Goal: Task Accomplishment & Management: Use online tool/utility

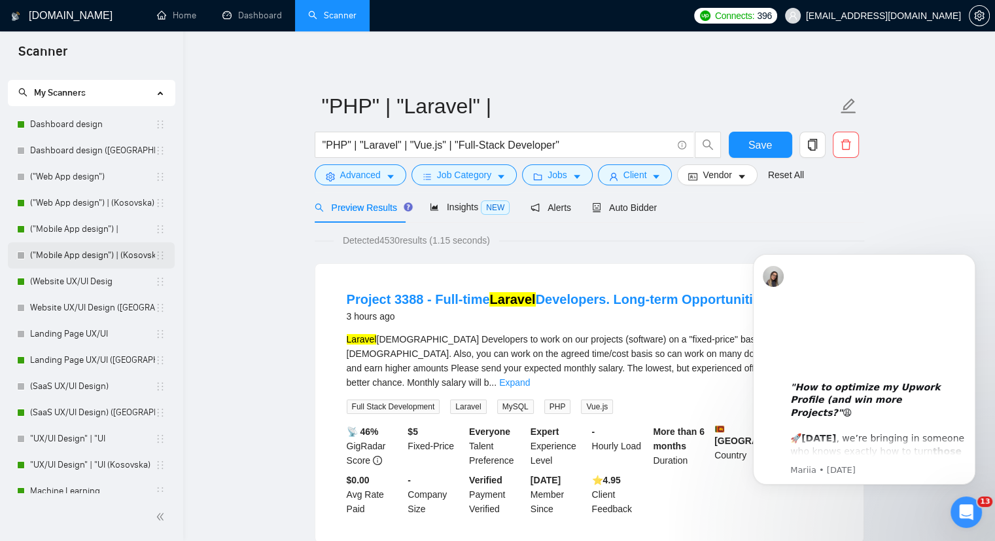
scroll to position [84, 0]
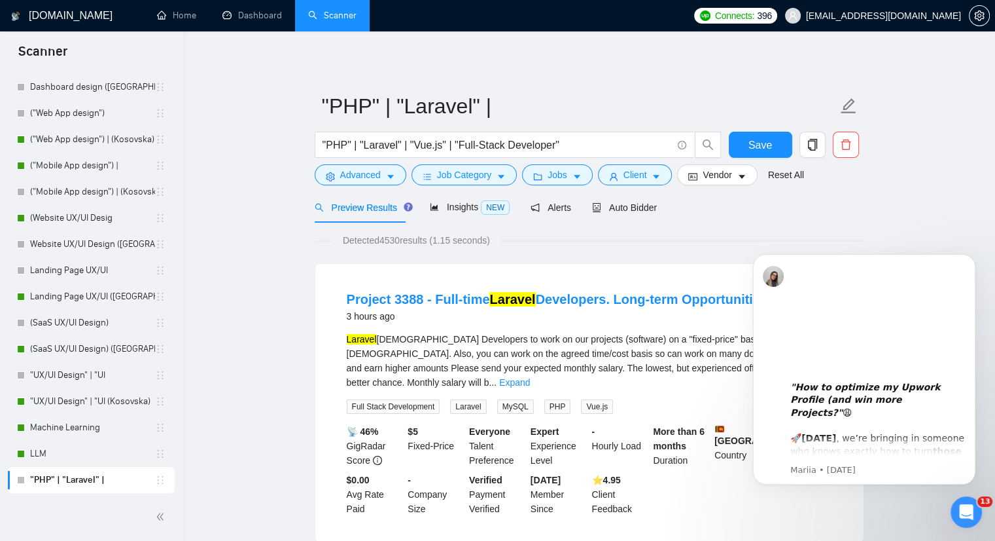
click at [753, 219] on div "Preview Results Insights NEW Alerts Auto Bidder" at bounding box center [590, 207] width 550 height 31
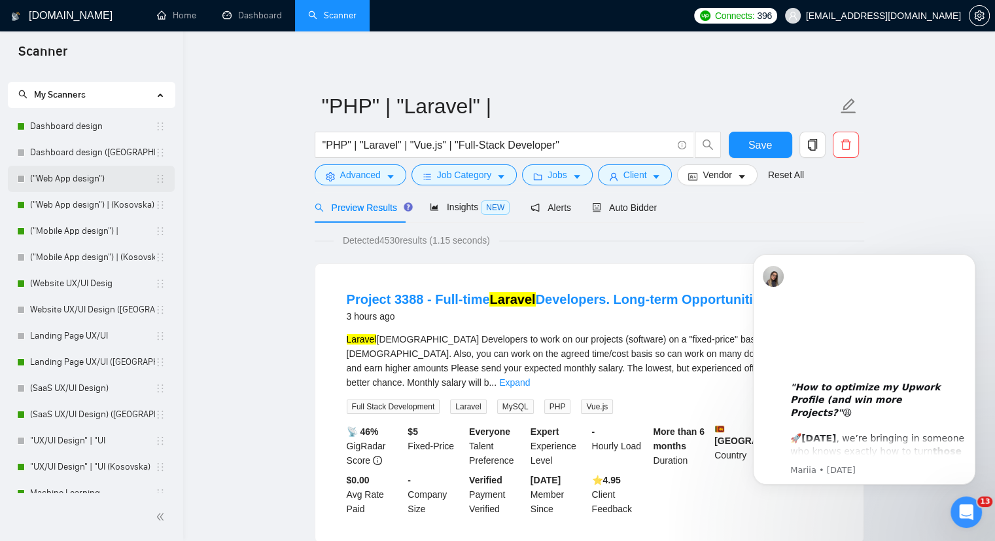
scroll to position [0, 0]
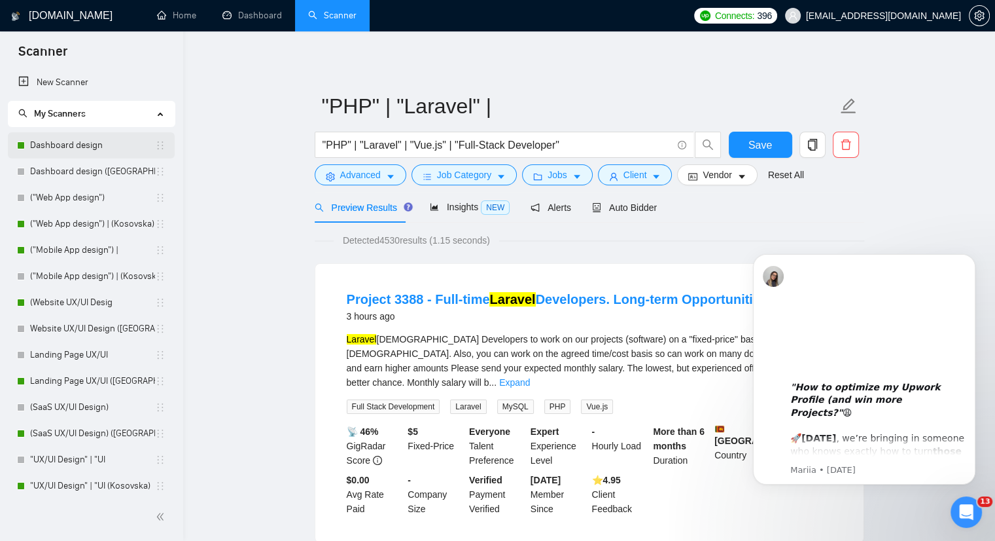
click at [63, 149] on link "Dashboard design" at bounding box center [92, 145] width 125 height 26
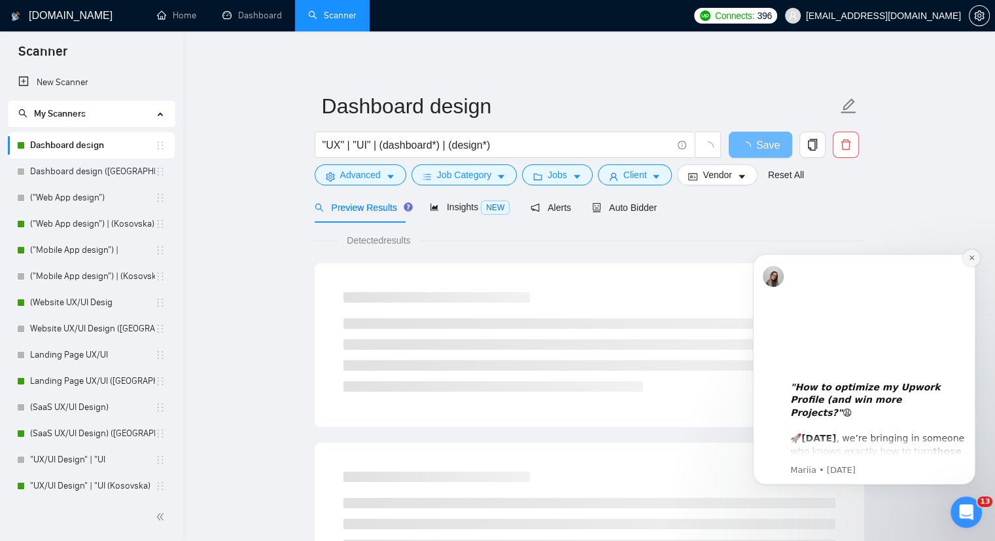
click at [973, 259] on icon "Dismiss notification" at bounding box center [971, 257] width 5 height 5
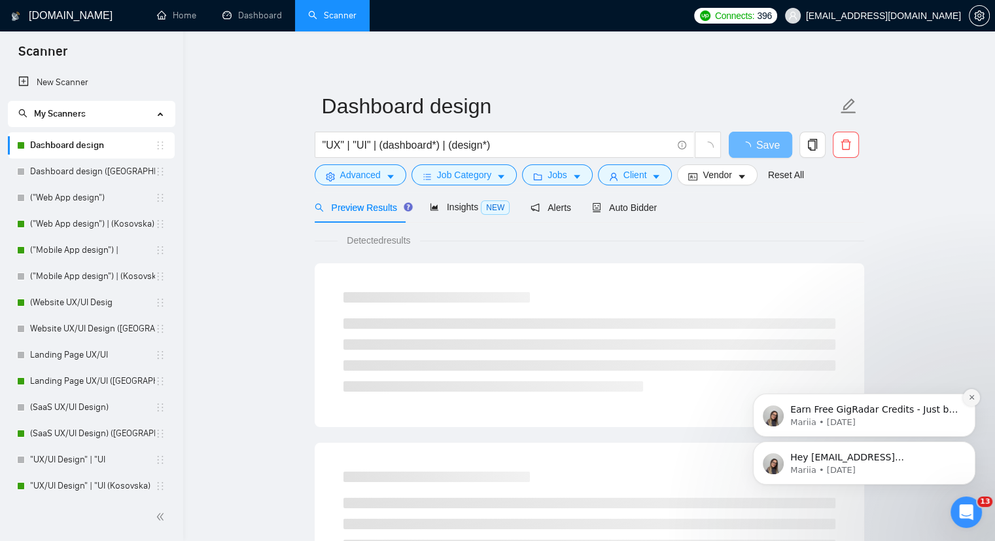
click at [971, 400] on icon "Dismiss notification" at bounding box center [972, 396] width 7 height 7
click at [973, 443] on icon "Dismiss notification" at bounding box center [972, 444] width 7 height 7
click at [973, 443] on icon "Dismiss notification" at bounding box center [972, 445] width 6 height 6
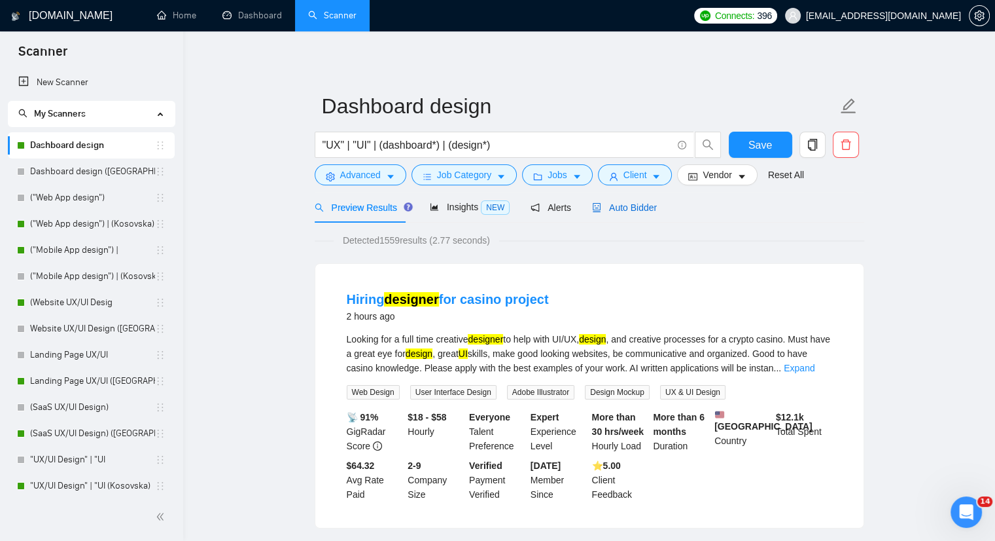
click at [639, 203] on span "Auto Bidder" at bounding box center [624, 207] width 65 height 10
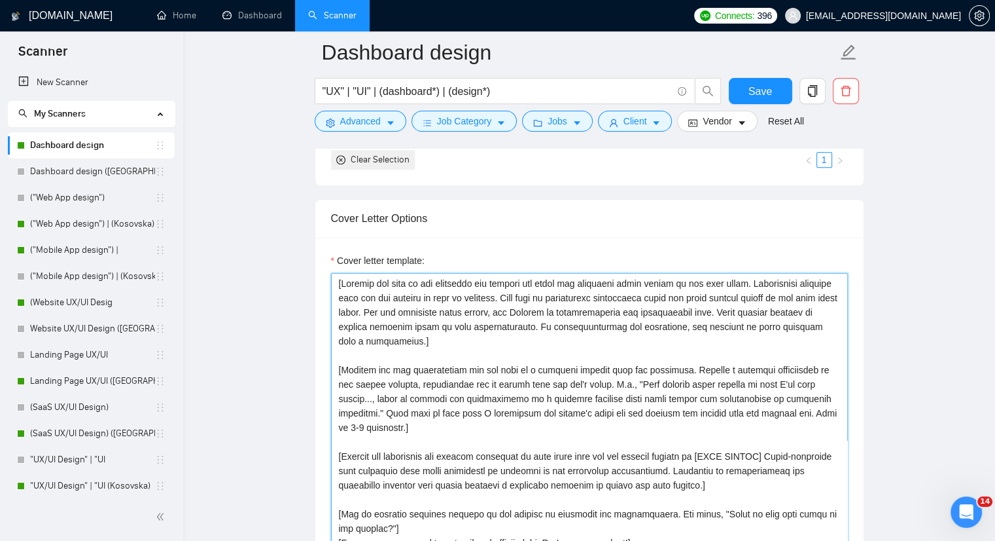
scroll to position [1309, 0]
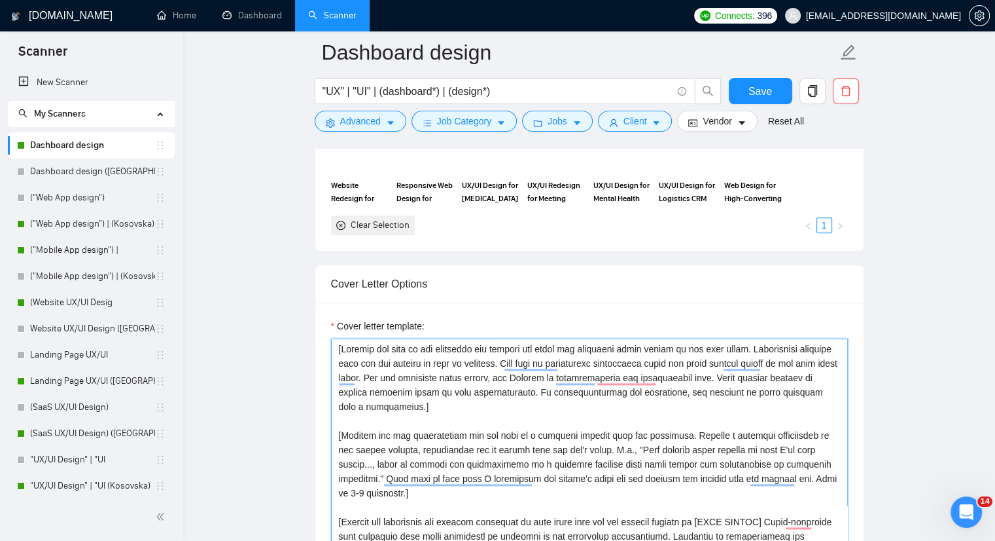
drag, startPoint x: 492, startPoint y: 351, endPoint x: 337, endPoint y: 317, distance: 158.8
click at [337, 319] on div "Cover letter template:" at bounding box center [589, 476] width 517 height 314
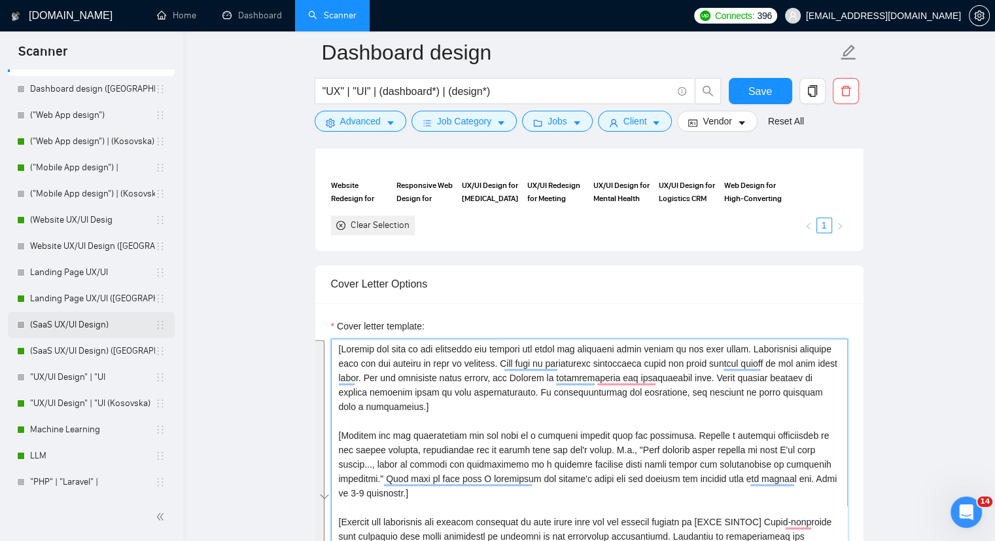
scroll to position [84, 0]
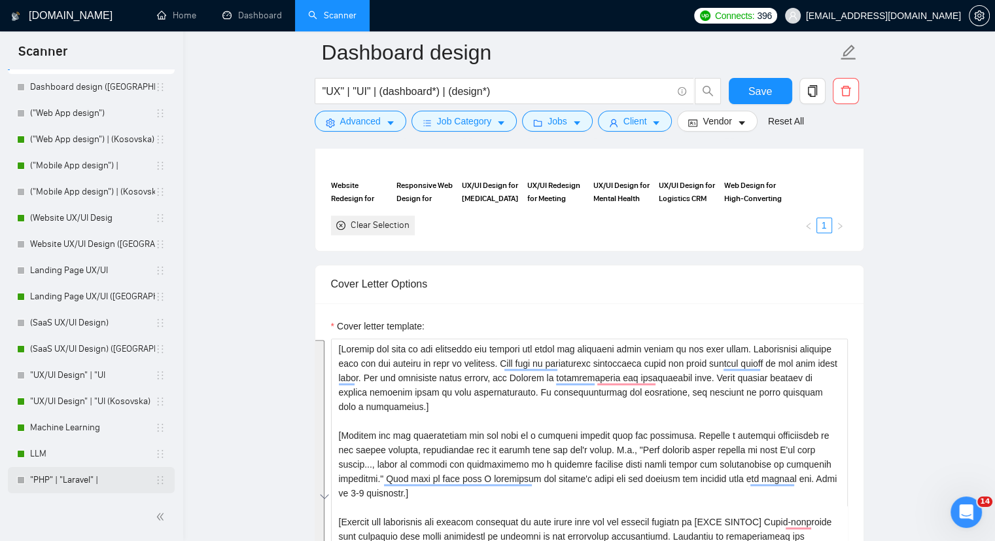
click at [58, 474] on link ""PHP" | "Laravel" |" at bounding box center [92, 480] width 125 height 26
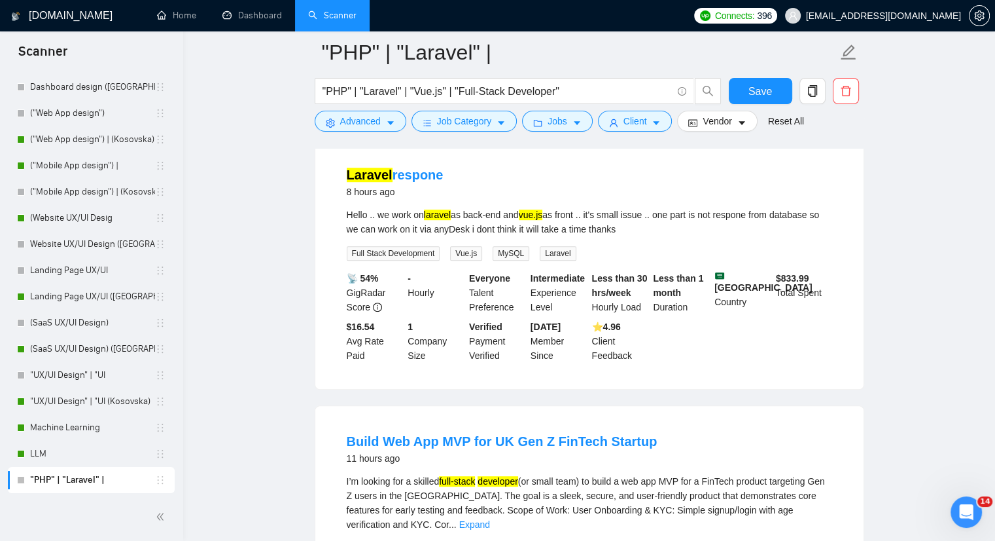
scroll to position [851, 0]
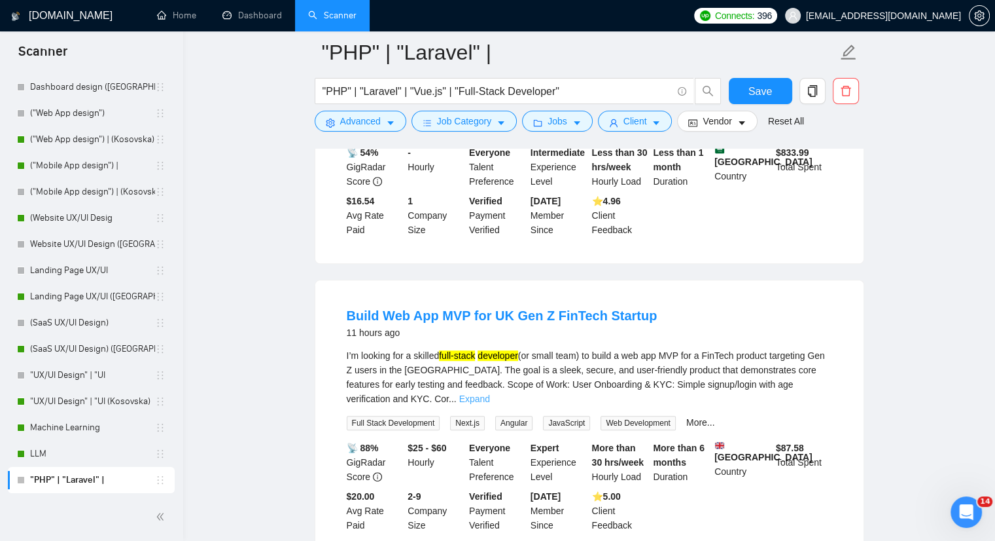
click at [490, 393] on link "Expand" at bounding box center [474, 398] width 31 height 10
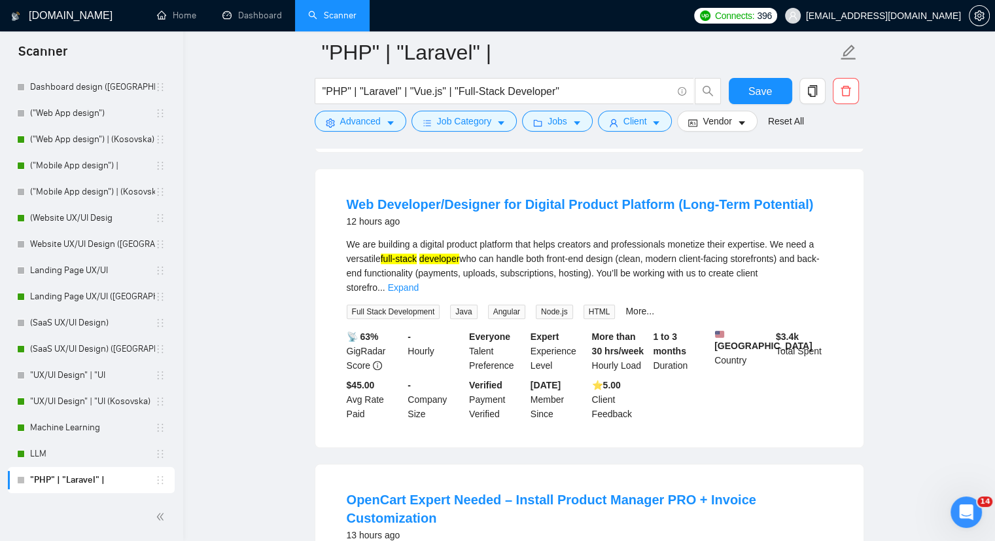
scroll to position [1374, 0]
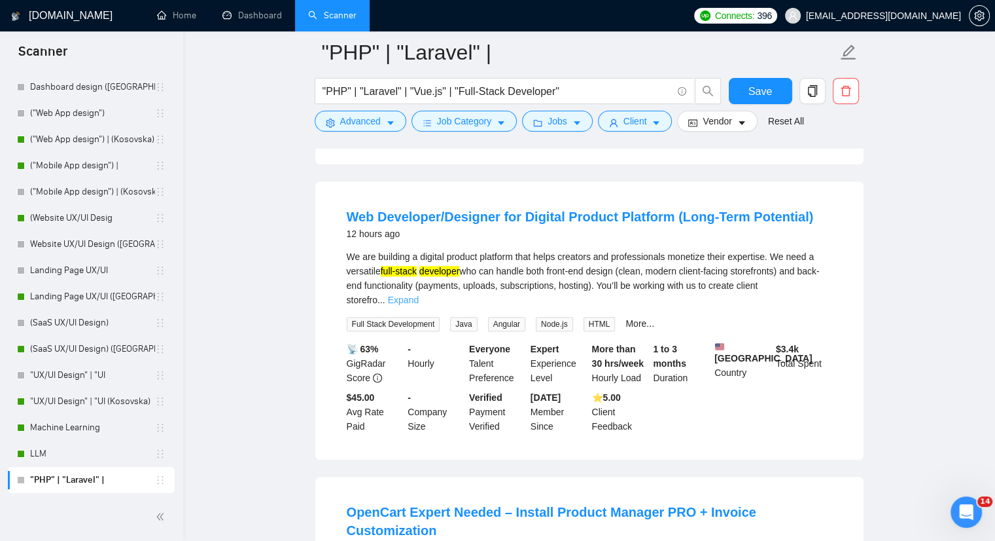
click at [419, 295] on link "Expand" at bounding box center [403, 300] width 31 height 10
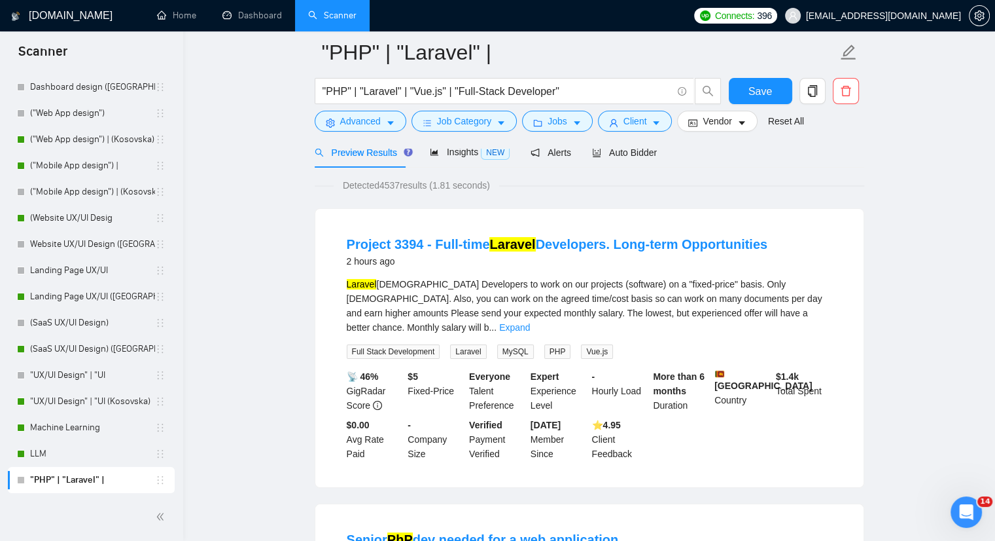
scroll to position [0, 0]
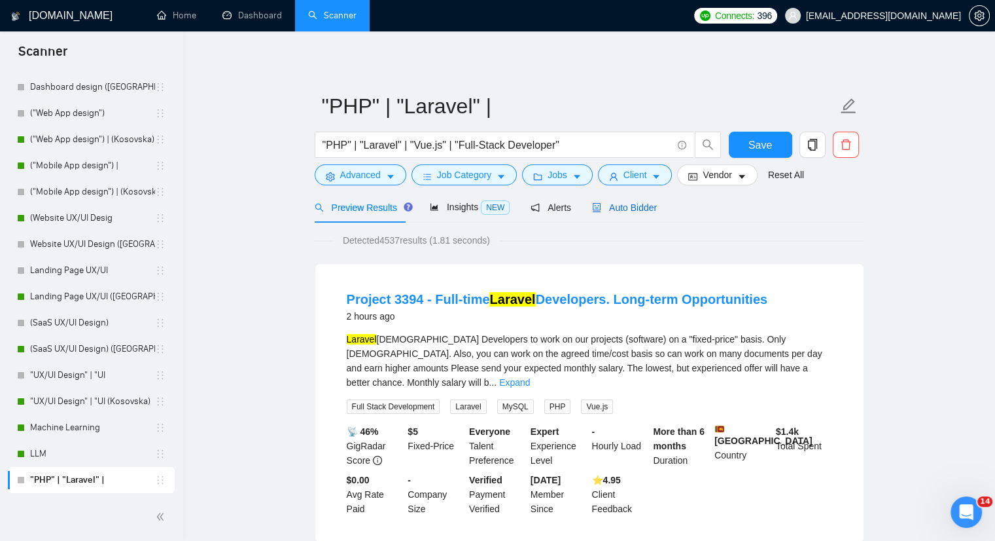
click at [625, 211] on span "Auto Bidder" at bounding box center [624, 207] width 65 height 10
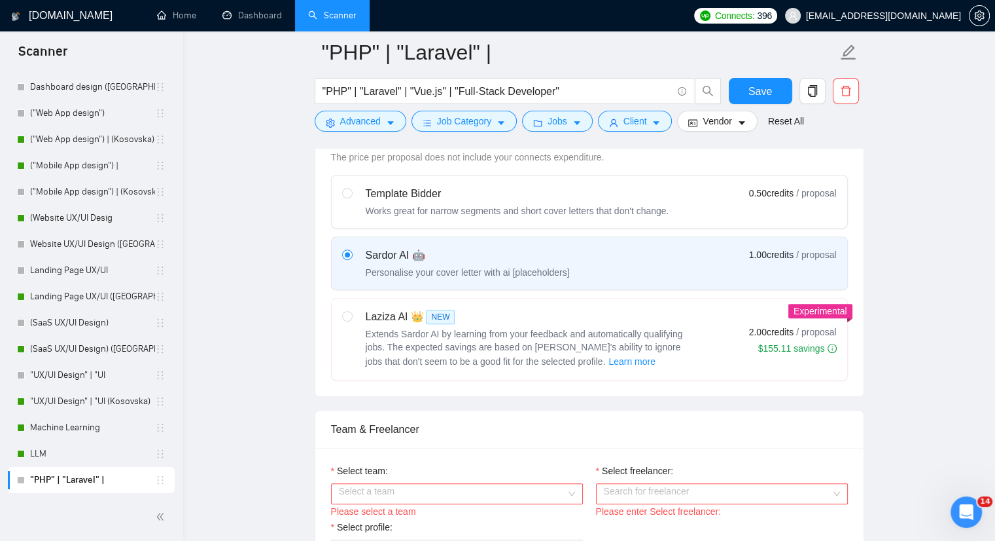
scroll to position [589, 0]
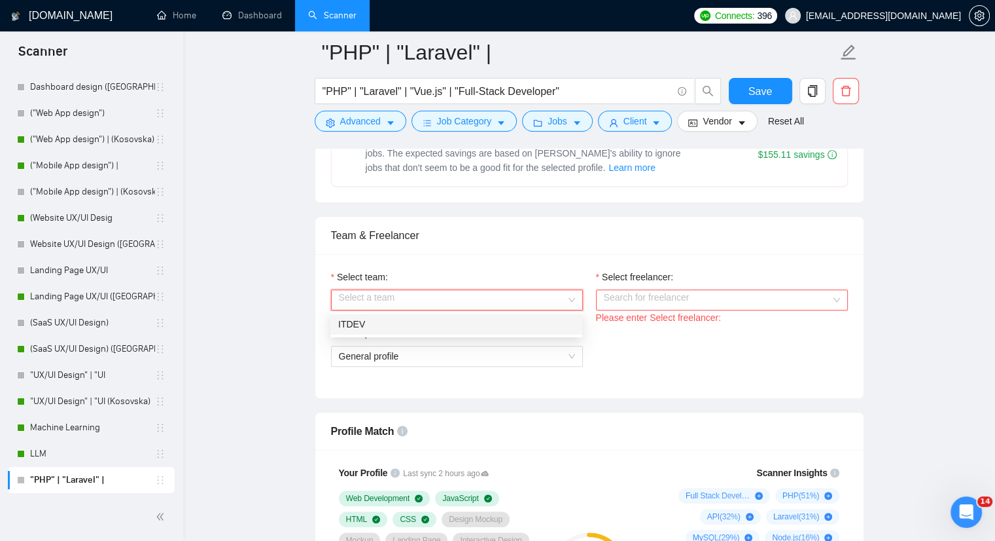
click at [535, 294] on input "Select team:" at bounding box center [452, 300] width 227 height 20
click at [431, 328] on div "ITDEV" at bounding box center [456, 324] width 236 height 14
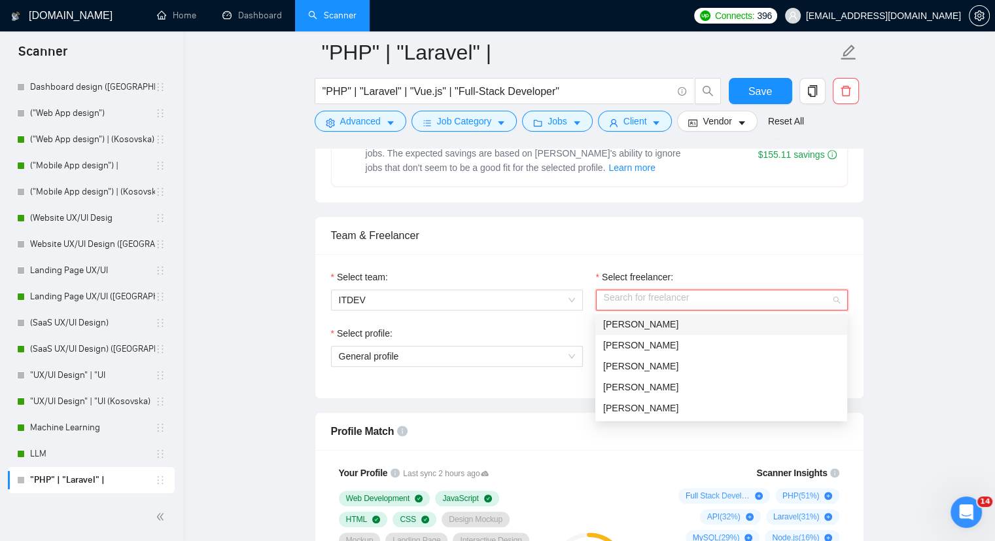
click at [607, 298] on input "Select freelancer:" at bounding box center [717, 300] width 227 height 20
click at [685, 368] on div "[PERSON_NAME]" at bounding box center [721, 366] width 236 height 14
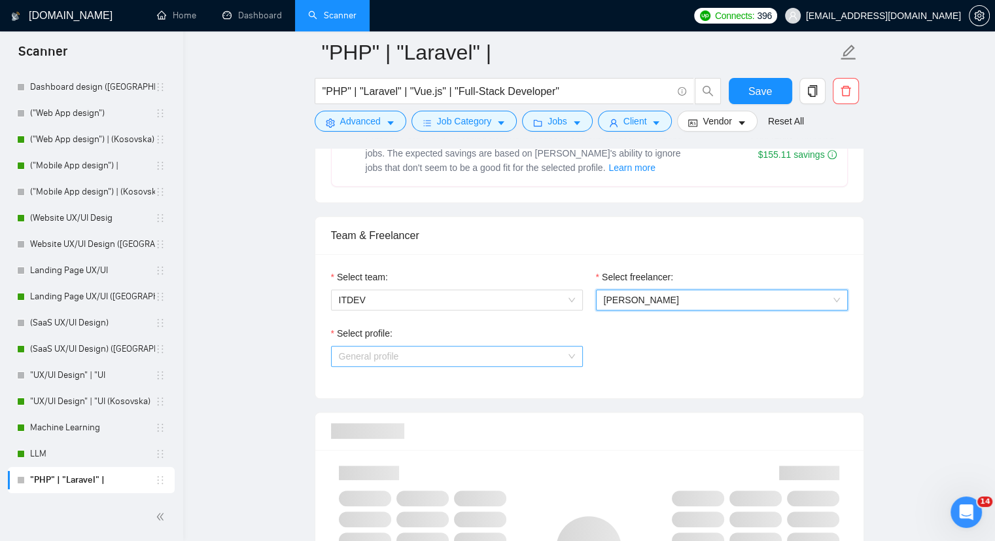
click at [460, 354] on span "General profile" at bounding box center [457, 356] width 236 height 20
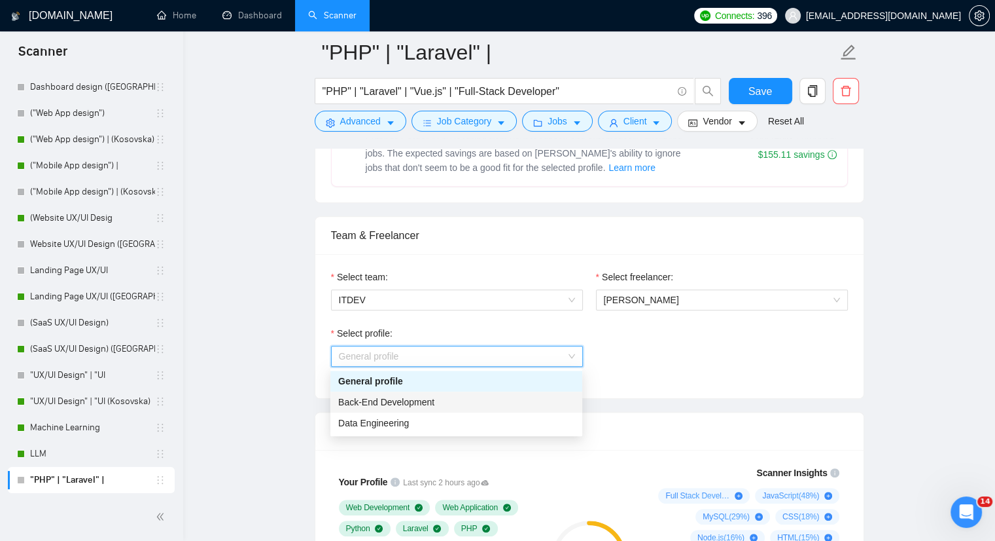
click at [448, 404] on div "Back-End Development" at bounding box center [456, 402] width 236 height 14
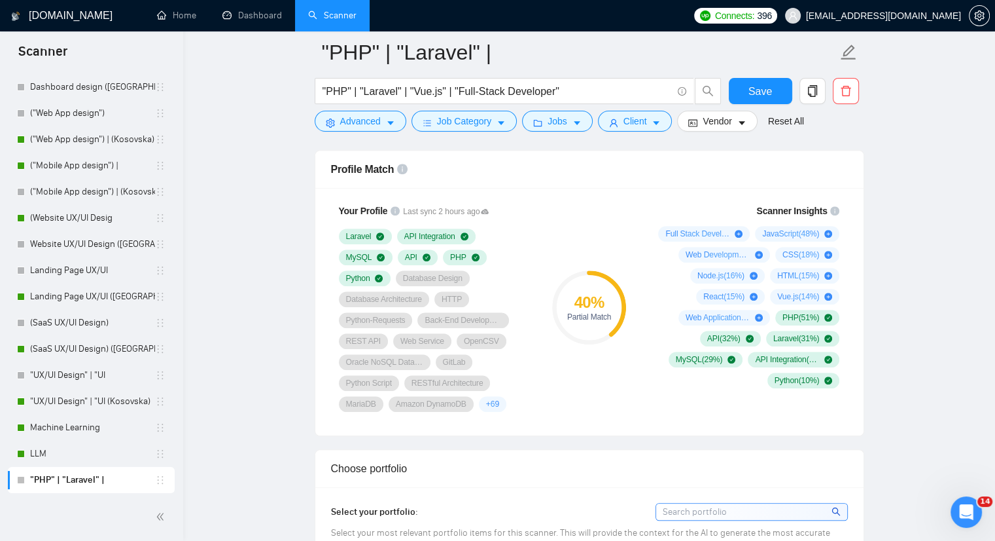
scroll to position [654, 0]
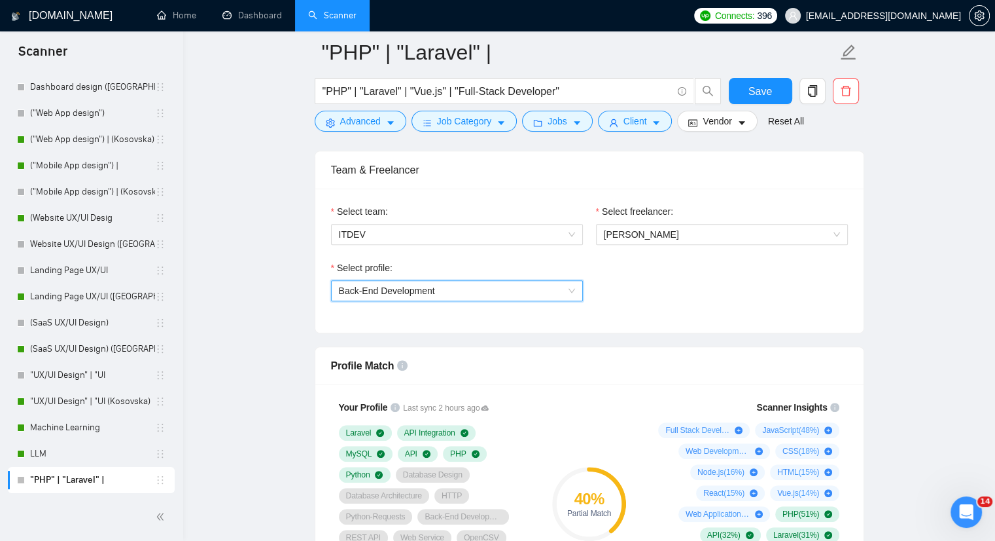
click at [575, 294] on div "Back-End Development" at bounding box center [457, 290] width 252 height 21
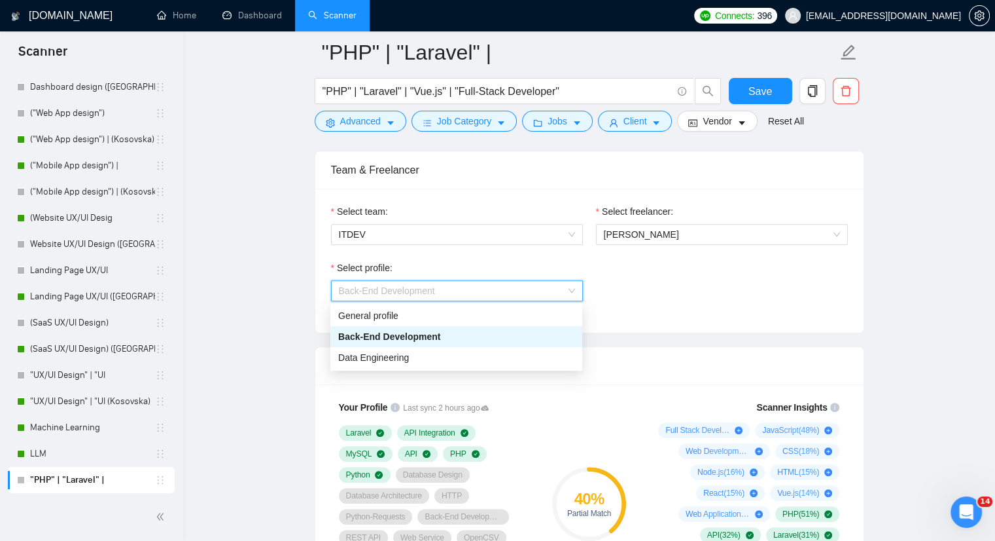
click at [639, 293] on div "Select profile: Back-End Development" at bounding box center [590, 288] width 530 height 56
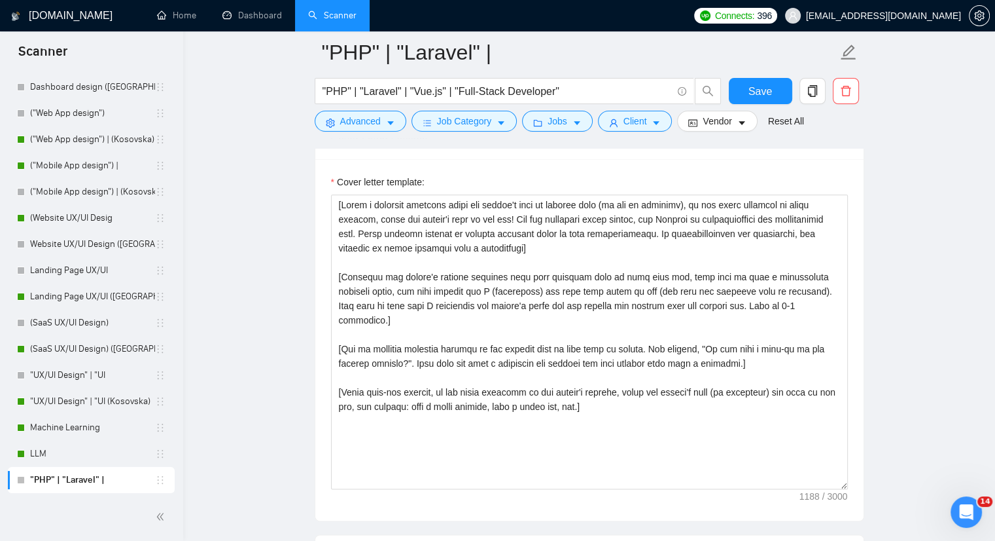
scroll to position [1440, 0]
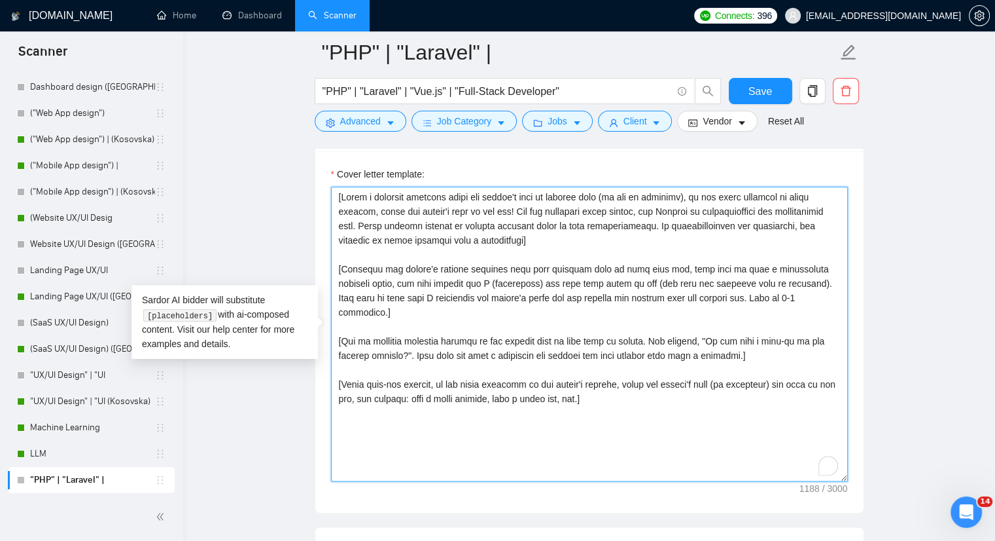
drag, startPoint x: 616, startPoint y: 375, endPoint x: 403, endPoint y: 301, distance: 225.8
click at [403, 301] on textarea "Cover letter template:" at bounding box center [589, 334] width 517 height 295
click at [348, 217] on textarea "Cover letter template:" at bounding box center [589, 334] width 517 height 295
drag, startPoint x: 588, startPoint y: 390, endPoint x: 327, endPoint y: 193, distance: 327.6
click at [327, 193] on div "Cover Letter Options Cover letter template:" at bounding box center [590, 313] width 550 height 400
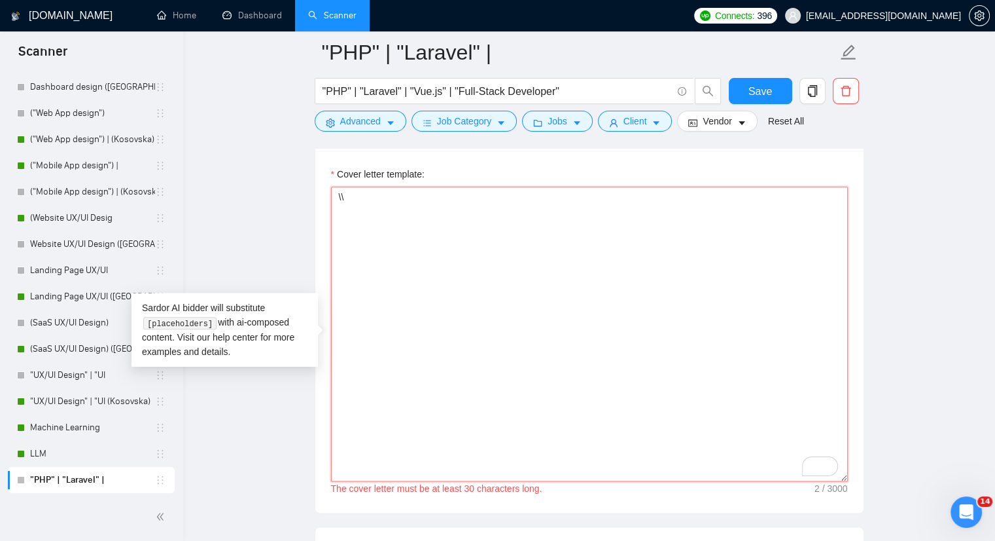
type textarea "\"
paste textarea "[Analyze the tone of the following job posting and write the following cover le…"
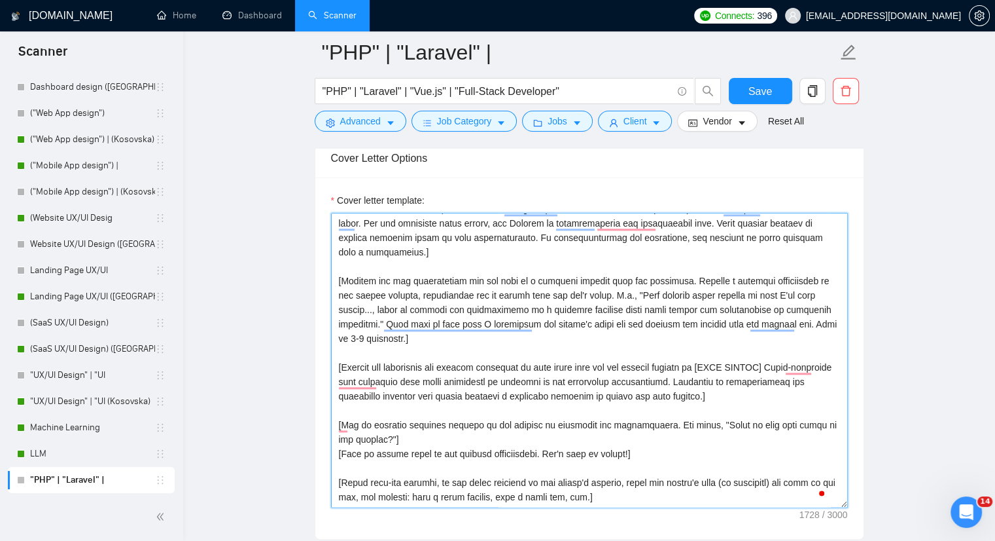
scroll to position [1414, 0]
type textarea "[Analyze the tone of the following job posting and write the following cover le…"
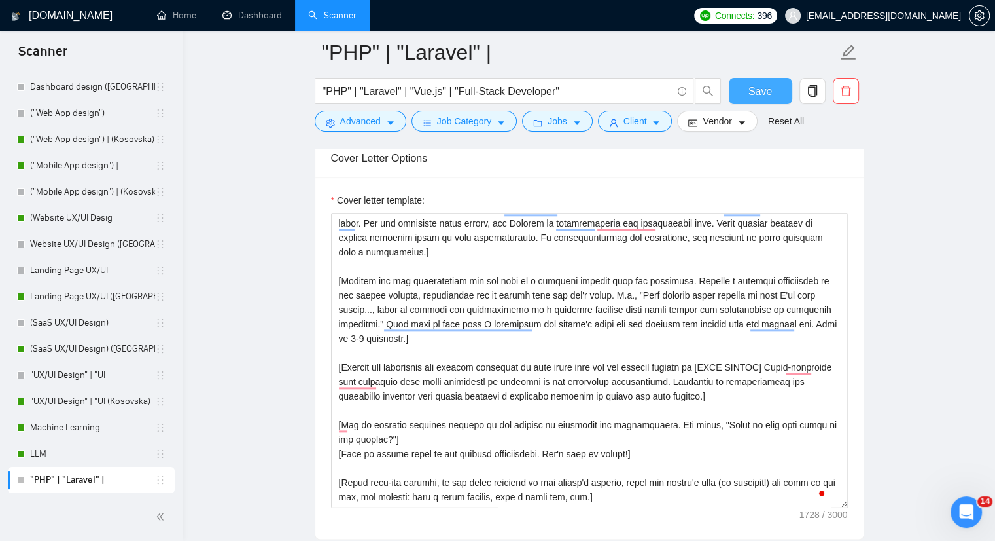
click at [745, 91] on button "Save" at bounding box center [760, 91] width 63 height 26
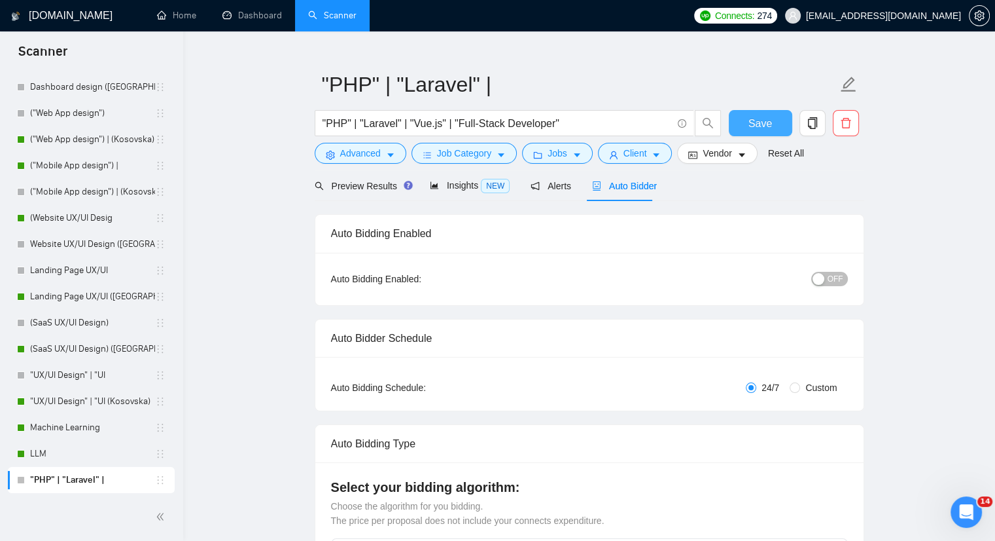
scroll to position [0, 0]
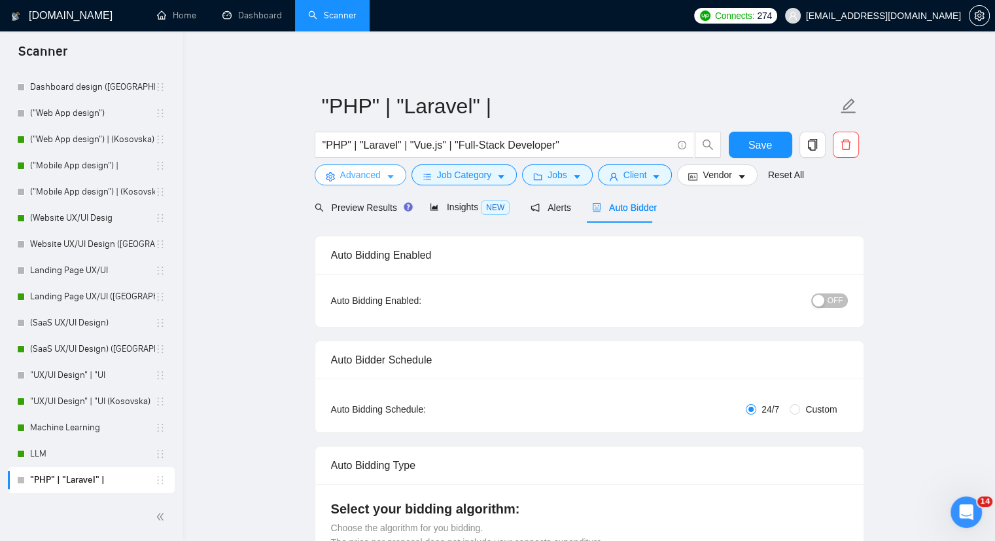
click at [370, 173] on span "Advanced" at bounding box center [360, 175] width 41 height 14
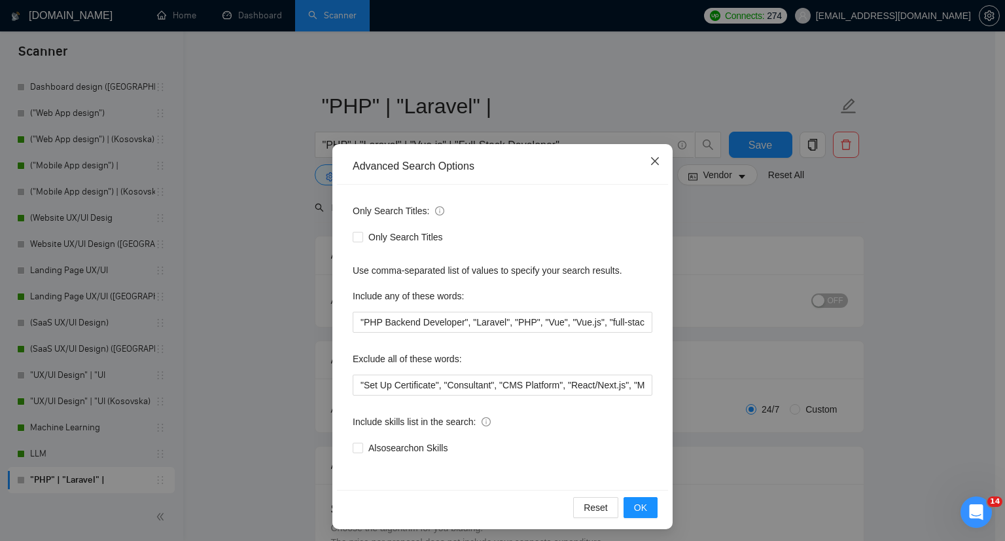
click at [650, 158] on icon "close" at bounding box center [655, 161] width 10 height 10
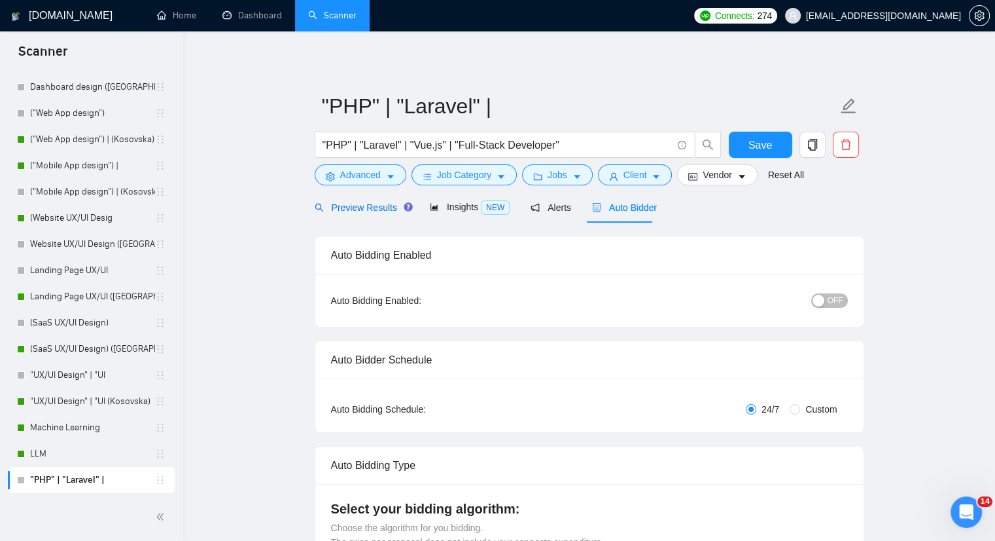
click at [356, 213] on span "Preview Results" at bounding box center [362, 207] width 94 height 10
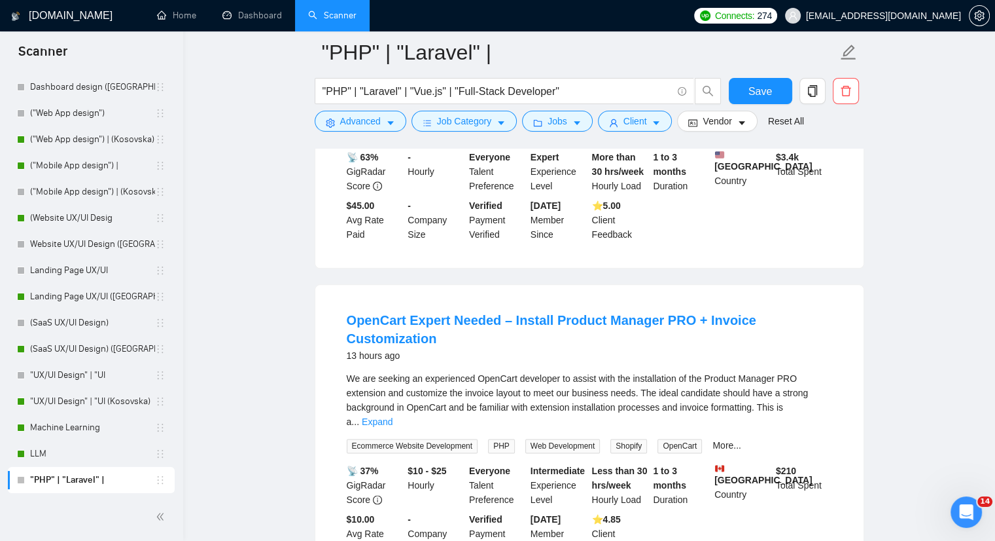
scroll to position [1440, 0]
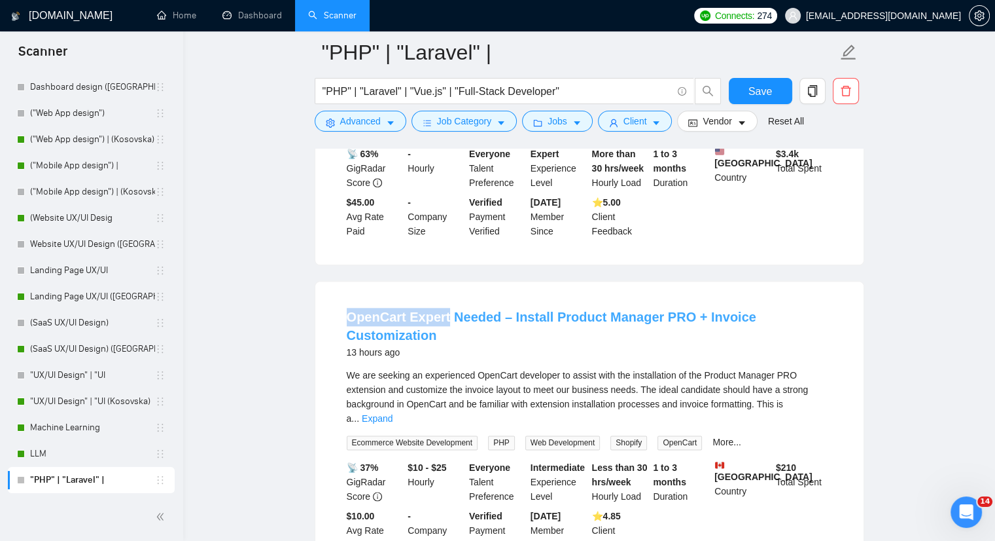
drag, startPoint x: 337, startPoint y: 270, endPoint x: 443, endPoint y: 272, distance: 106.0
click at [443, 297] on li "OpenCart Expert Needed – Install Product Manager PRO + Invoice Customization 13…" at bounding box center [589, 429] width 517 height 265
copy link "OpenCart Expert"
click at [384, 115] on button "Advanced" at bounding box center [361, 121] width 92 height 21
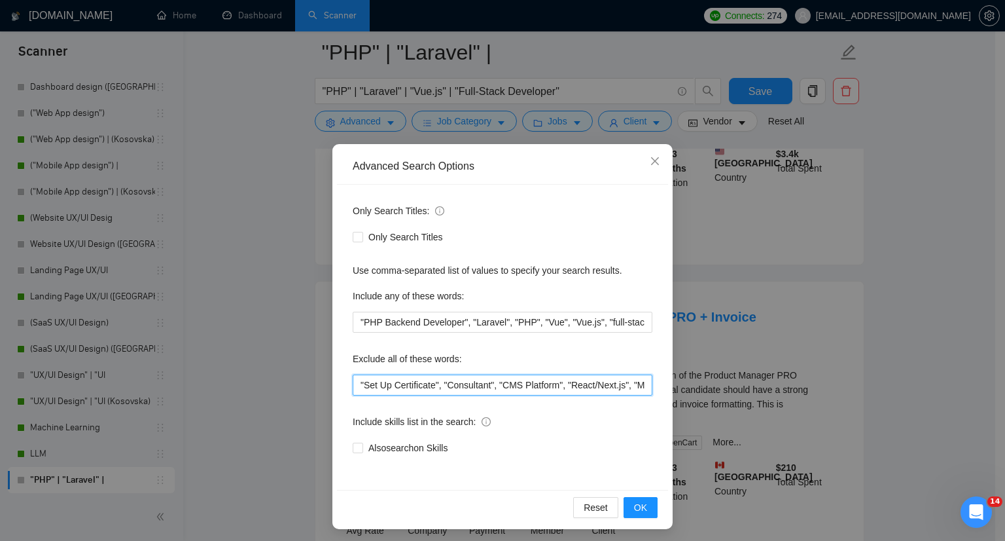
click at [353, 383] on input ""Set Up Certificate", "Consultant", "CMS Platform", "React/Next.js", "Moodle De…" at bounding box center [503, 384] width 300 height 21
paste input "OpenCart Expert"
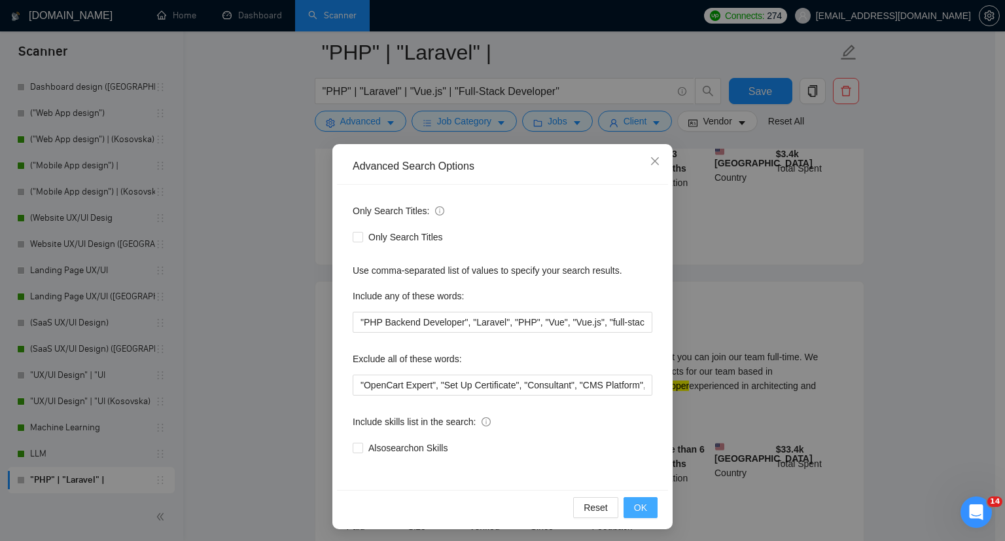
click at [636, 506] on span "OK" at bounding box center [640, 507] width 13 height 14
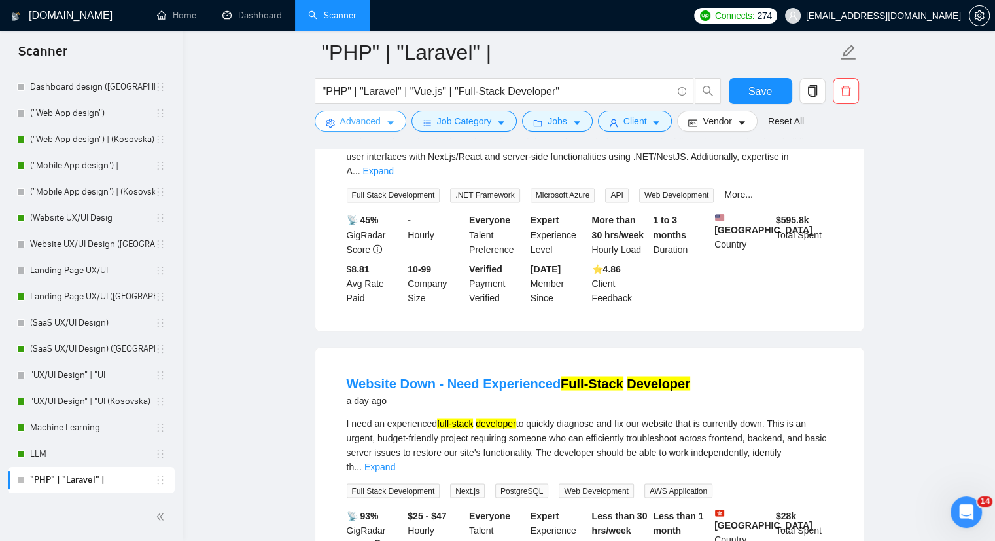
scroll to position [2291, 0]
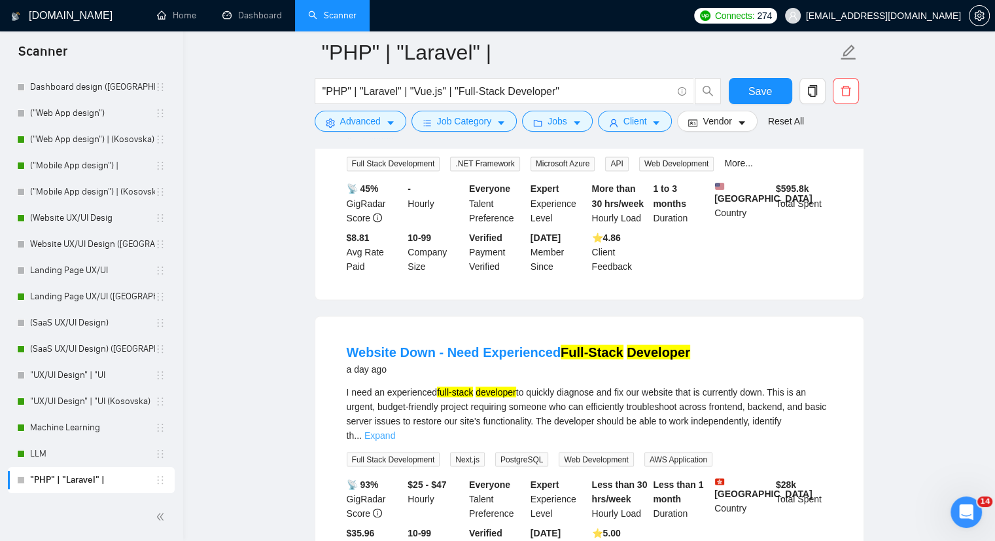
click at [395, 429] on link "Expand" at bounding box center [380, 434] width 31 height 10
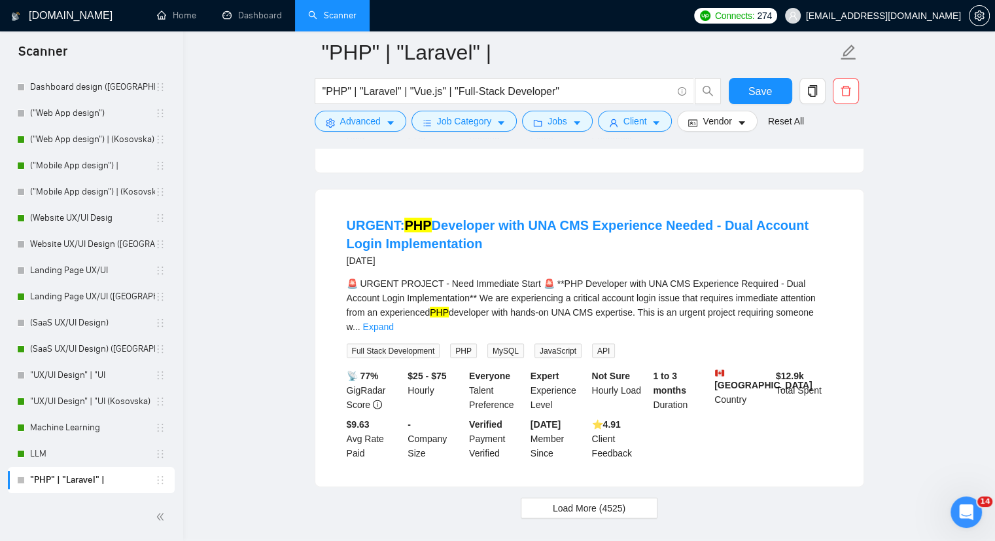
scroll to position [2730, 0]
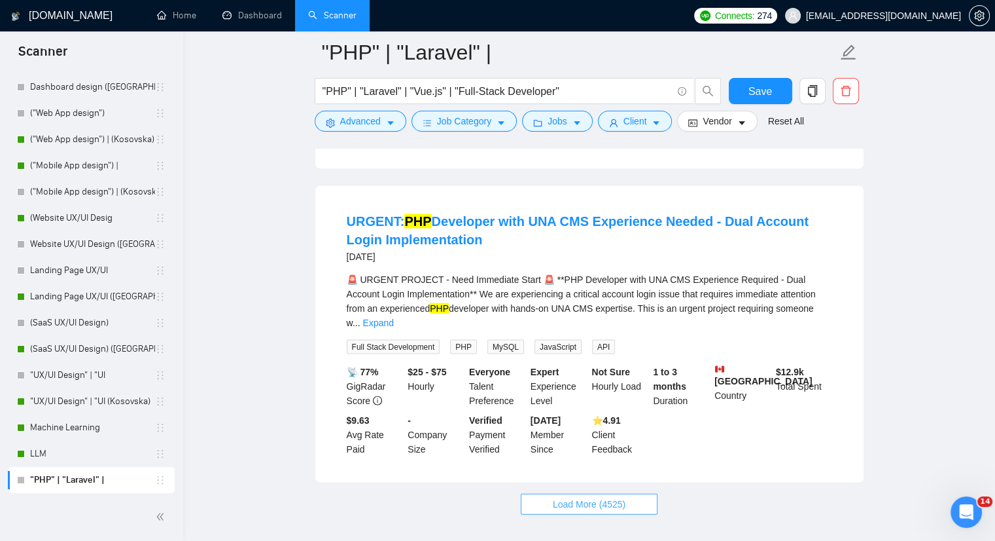
click at [639, 493] on button "Load More (4525)" at bounding box center [589, 503] width 137 height 21
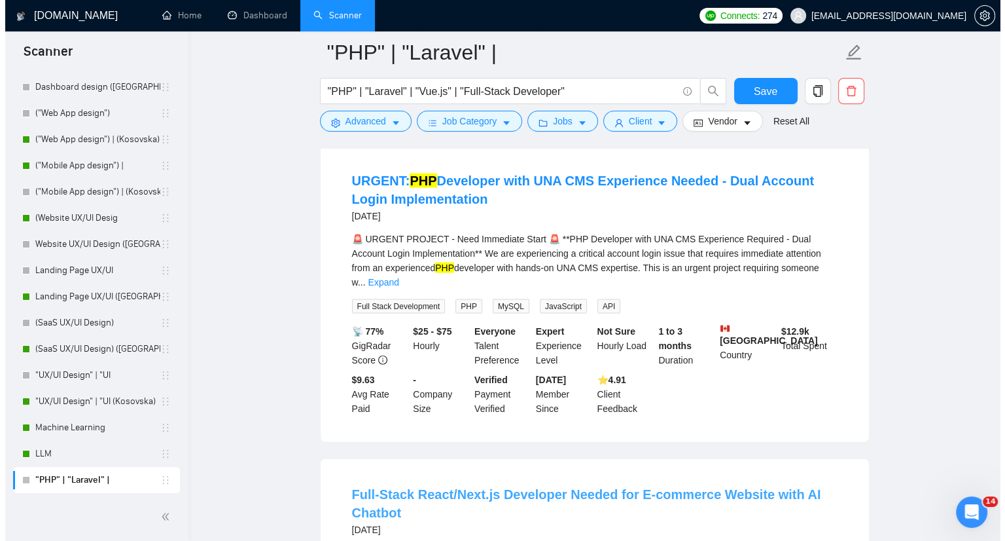
scroll to position [2796, 0]
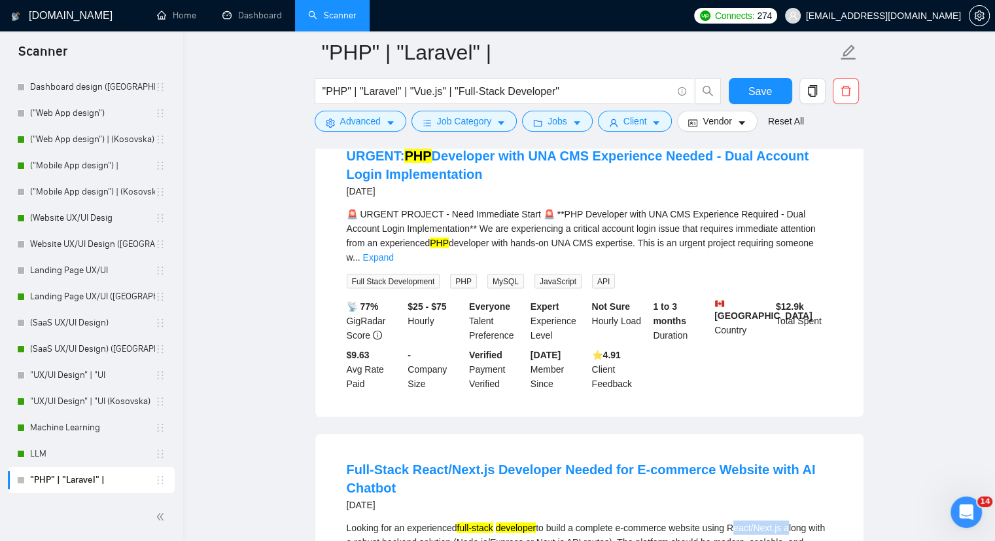
drag, startPoint x: 733, startPoint y: 452, endPoint x: 788, endPoint y: 451, distance: 55.0
click at [788, 520] on div "Looking for an experienced full-stack developer to build a complete e-commerce …" at bounding box center [590, 549] width 486 height 58
copy div "React/Next.js"
click at [403, 127] on div "Advanced" at bounding box center [360, 121] width 97 height 21
click at [394, 126] on button "Advanced" at bounding box center [361, 121] width 92 height 21
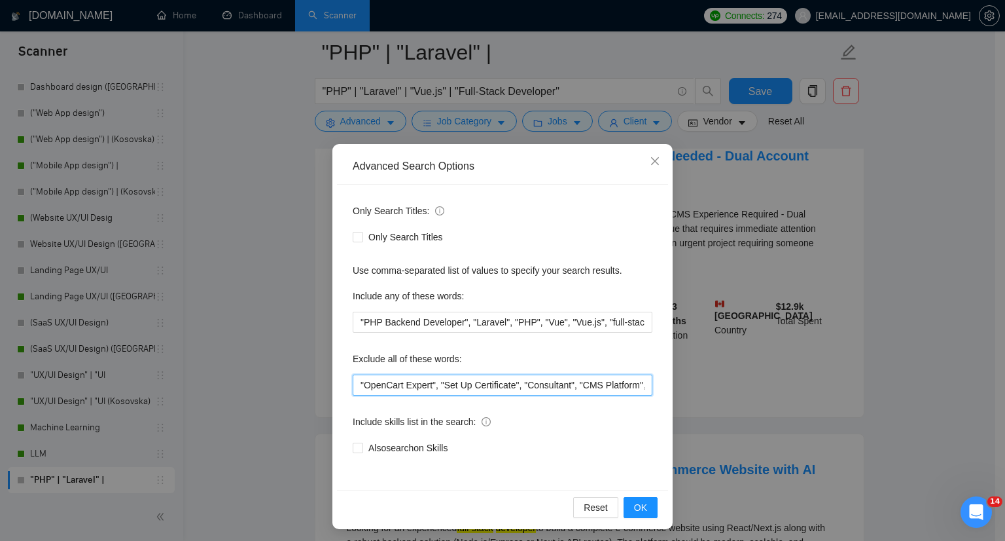
click at [353, 389] on input ""OpenCart Expert", "Set Up Certificate", "Consultant", "CMS Platform", "React/N…" at bounding box center [503, 384] width 300 height 21
paste input "React/Next.js"
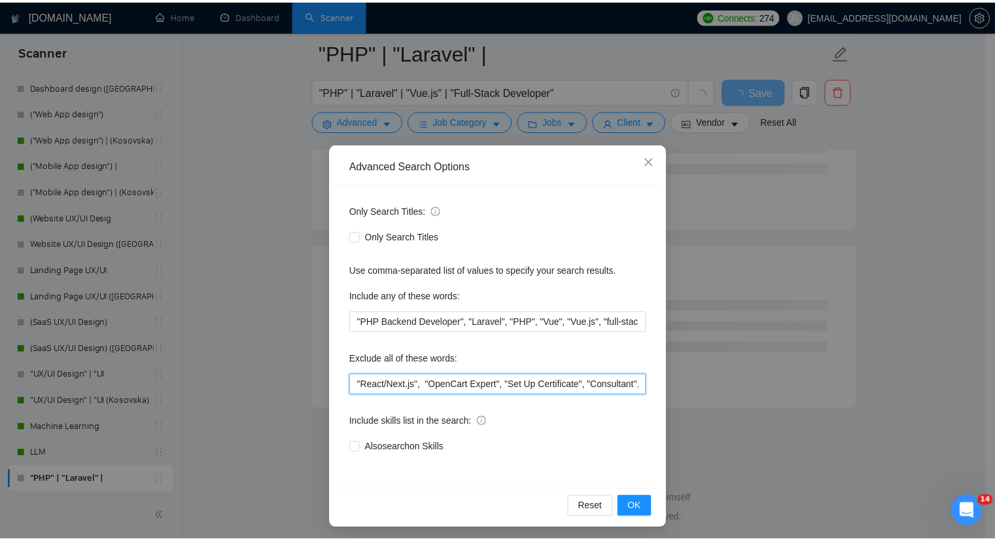
scroll to position [2688, 0]
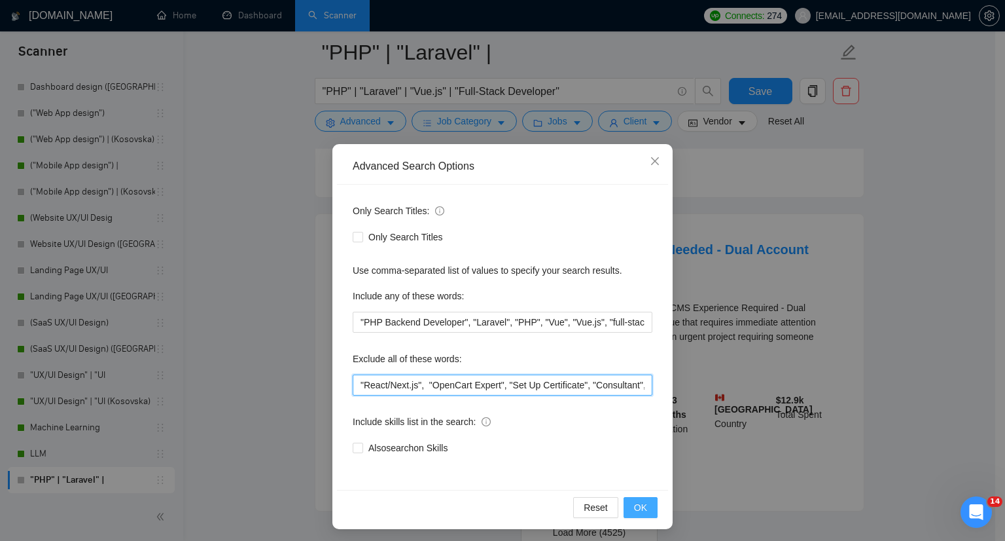
type input ""React/Next.js", "OpenCart Expert", "Set Up Certificate", "Consultant", "CMS Pl…"
click at [640, 506] on span "OK" at bounding box center [640, 507] width 13 height 14
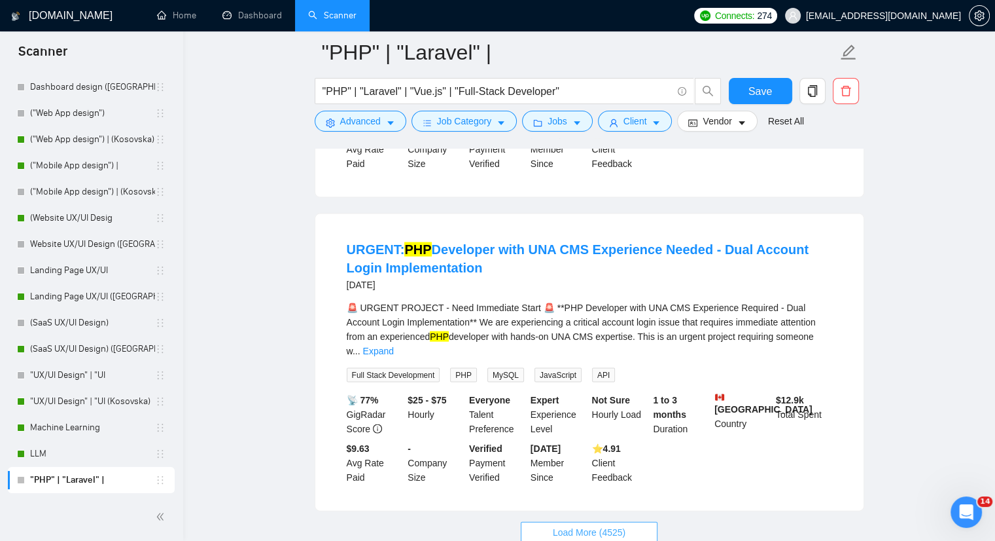
click at [537, 522] on button "Load More (4525)" at bounding box center [589, 532] width 137 height 21
click at [750, 88] on span "Save" at bounding box center [761, 91] width 24 height 16
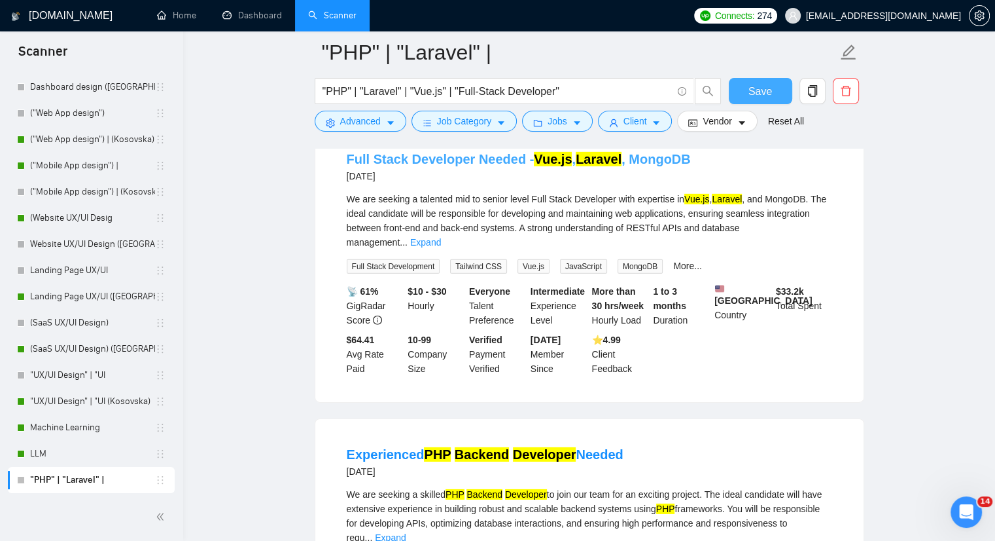
scroll to position [3997, 0]
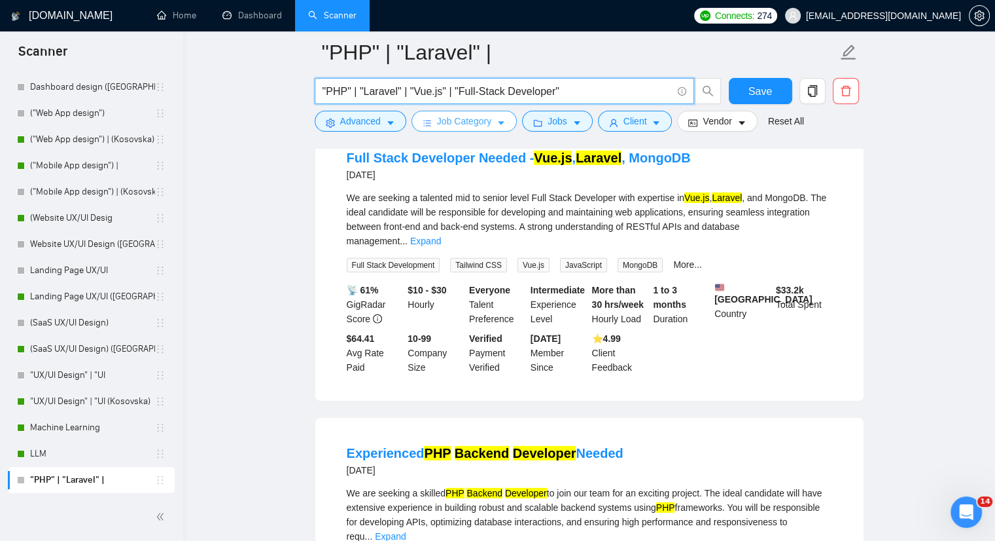
drag, startPoint x: 556, startPoint y: 94, endPoint x: 452, endPoint y: 114, distance: 106.0
click at [452, 114] on form ""PHP" | "Laravel" | "PHP" | "Laravel" | "Vue.js" | "Full-Stack Developer" Save …" at bounding box center [590, 84] width 550 height 107
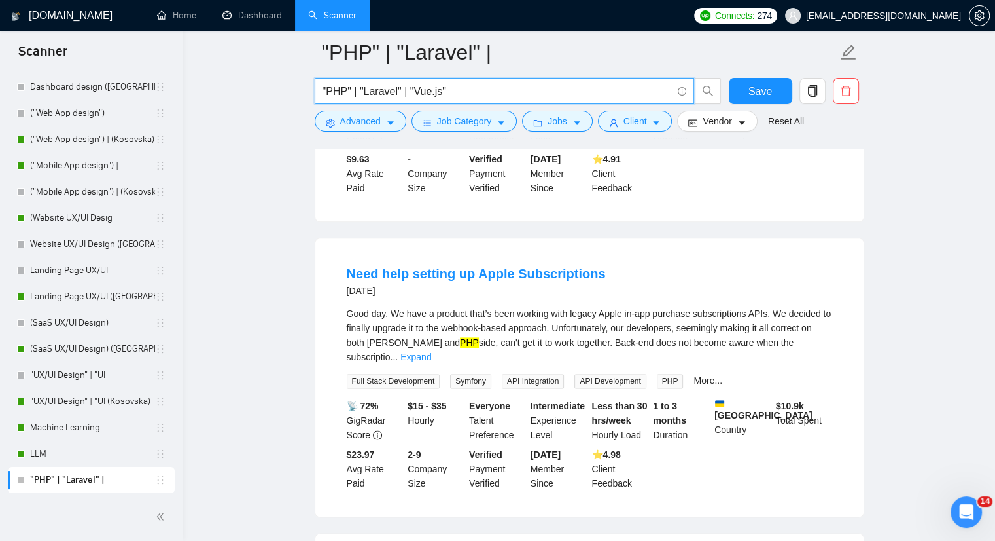
scroll to position [1505, 0]
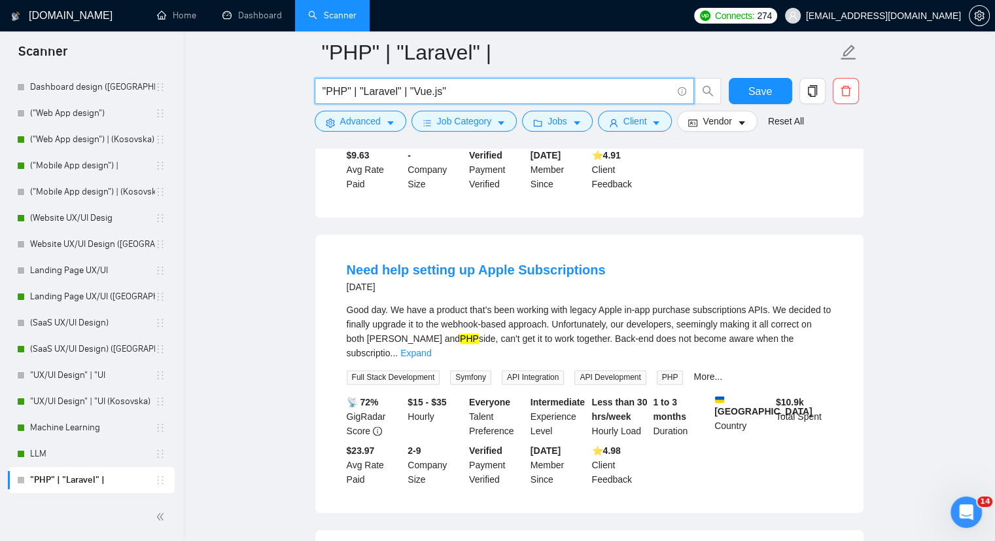
type input ""PHP" | "Laravel" | "Vue.js""
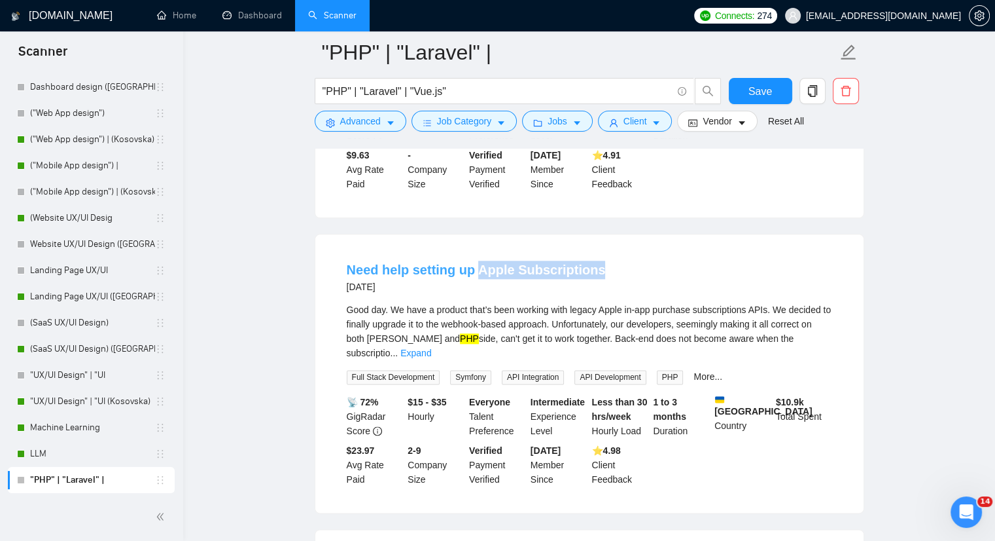
drag, startPoint x: 613, startPoint y: 215, endPoint x: 474, endPoint y: 216, distance: 138.1
click at [474, 260] on div "Need help setting up Apple Subscriptions [DATE]" at bounding box center [590, 277] width 486 height 34
copy link "Apple Subscriptions"
drag, startPoint x: 394, startPoint y: 115, endPoint x: 379, endPoint y: 169, distance: 55.7
click at [394, 115] on button "Advanced" at bounding box center [361, 121] width 92 height 21
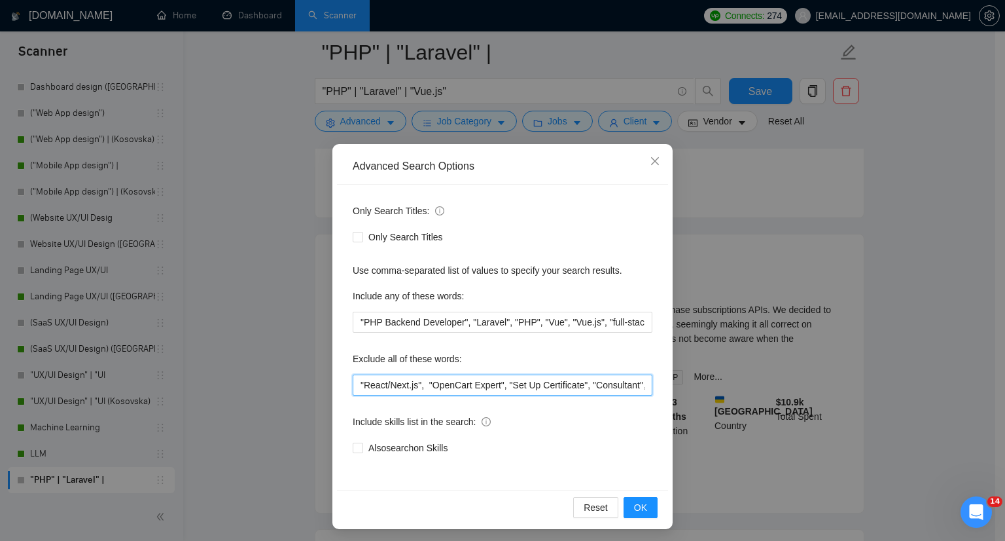
click at [353, 387] on input ""React/Next.js", "OpenCart Expert", "Set Up Certificate", "Consultant", "CMS Pl…" at bounding box center [503, 384] width 300 height 21
paste input "Apple Subscriptions"
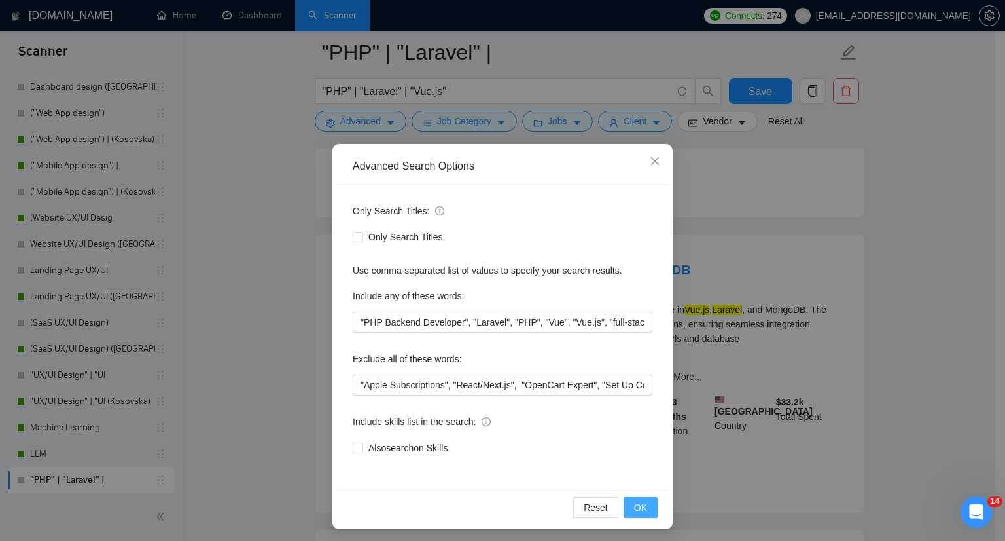
click at [646, 512] on button "OK" at bounding box center [641, 507] width 34 height 21
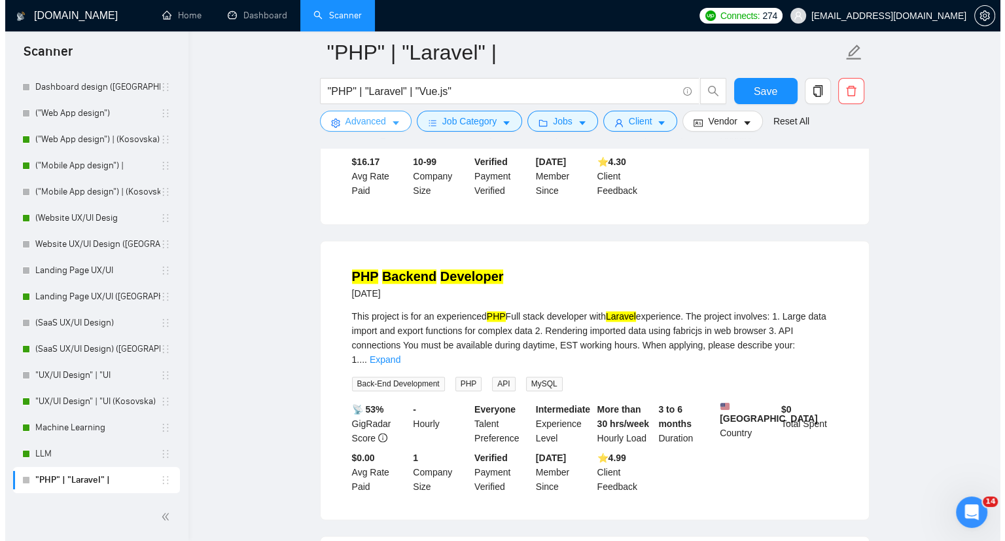
scroll to position [2291, 0]
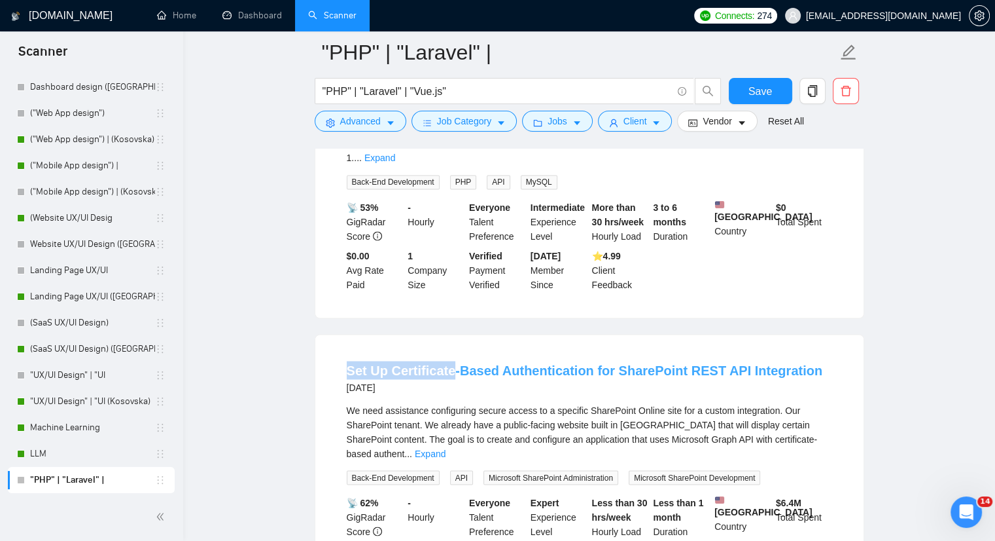
drag, startPoint x: 335, startPoint y: 290, endPoint x: 448, endPoint y: 300, distance: 113.1
click at [448, 350] on li "Set Up Certificate-Based Authentication for SharePoint REST API Integration [DA…" at bounding box center [589, 473] width 517 height 247
copy link "Set Up Certificate"
click at [393, 121] on icon "caret-down" at bounding box center [390, 122] width 9 height 9
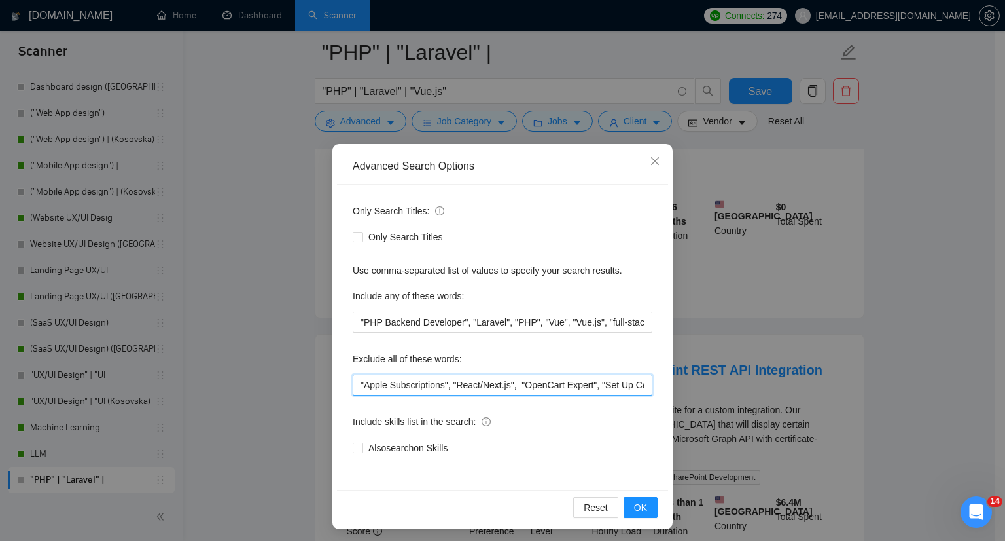
click at [353, 383] on input ""Apple Subscriptions", "React/Next.js", "OpenCart Expert", "Set Up Certificate"…" at bounding box center [503, 384] width 300 height 21
paste input "Set Up Certificate"
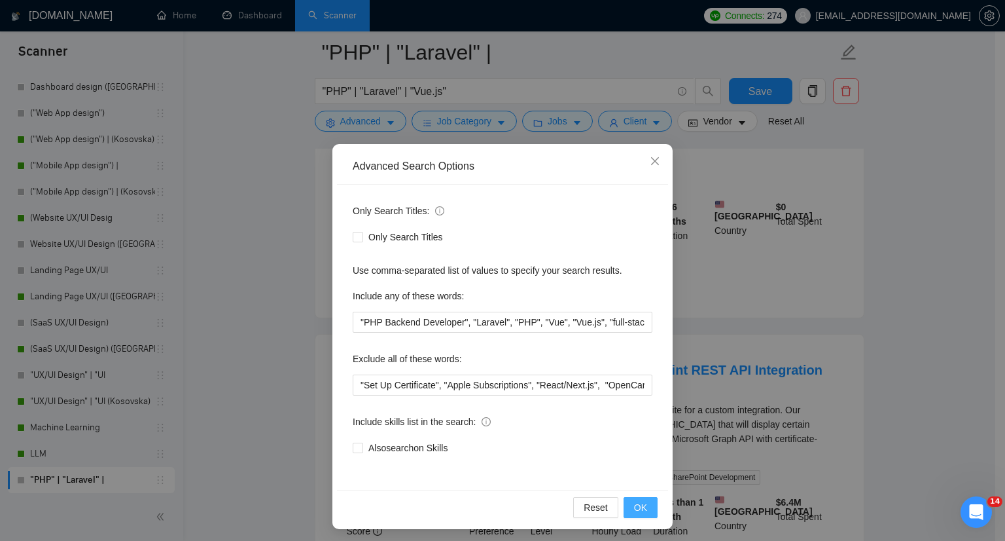
click at [645, 503] on button "OK" at bounding box center [641, 507] width 34 height 21
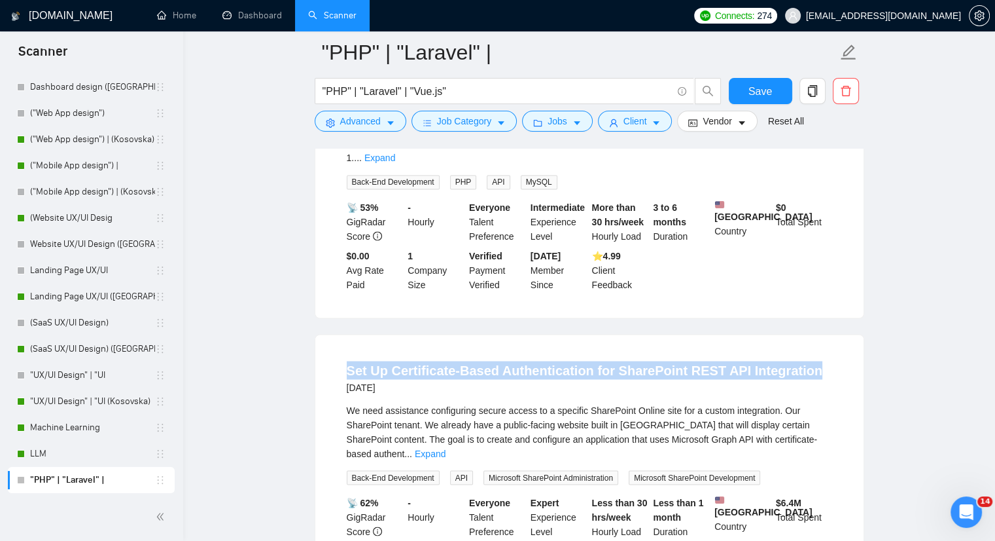
drag, startPoint x: 800, startPoint y: 298, endPoint x: 348, endPoint y: 289, distance: 453.0
click at [340, 350] on li "Set Up Certificate-Based Authentication for SharePoint REST API Integration [DA…" at bounding box center [589, 473] width 517 height 247
copy link "Set Up Certificate-Based Authentication for SharePoint REST API Integration"
click at [386, 124] on icon "caret-down" at bounding box center [390, 122] width 9 height 9
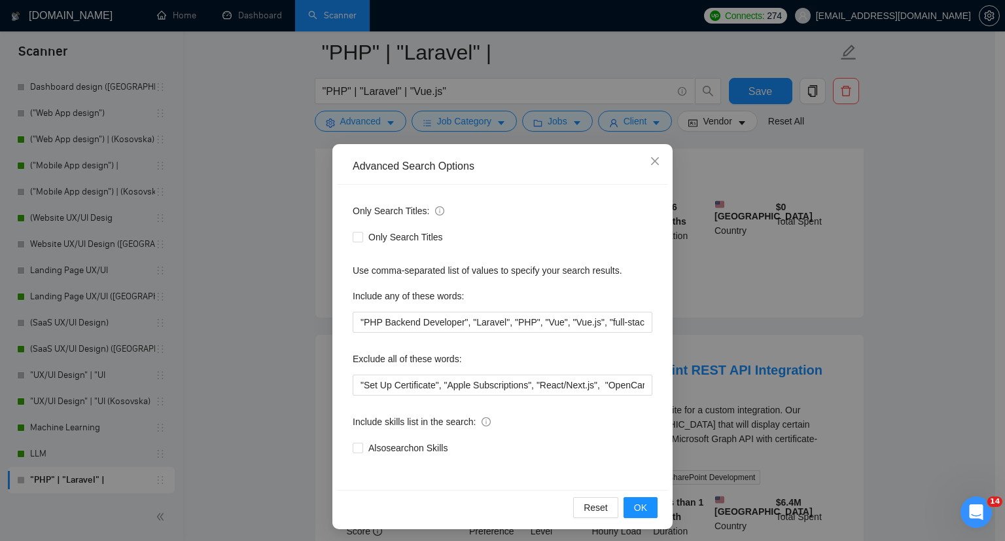
click at [346, 374] on div "Only Search Titles: Only Search Titles Use comma-separated list of values to sp…" at bounding box center [502, 337] width 331 height 305
click at [347, 385] on div "Only Search Titles: Only Search Titles Use comma-separated list of values to sp…" at bounding box center [502, 337] width 331 height 305
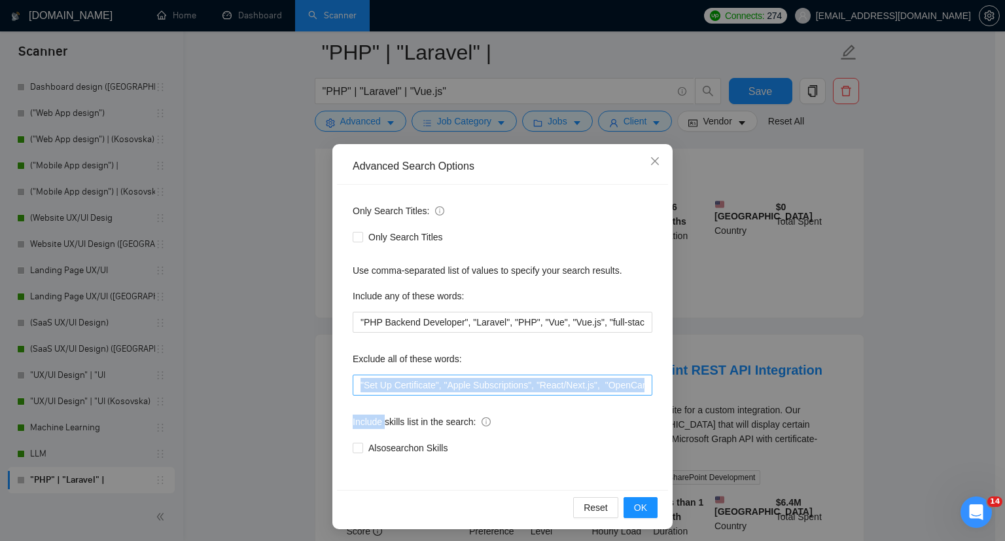
click at [353, 386] on input ""Set Up Certificate", "Apple Subscriptions", "React/Next.js", "OpenCart Expert"…" at bounding box center [503, 384] width 300 height 21
paste input "Set Up Certificate-Based Authentication for SharePoint REST API Integration"
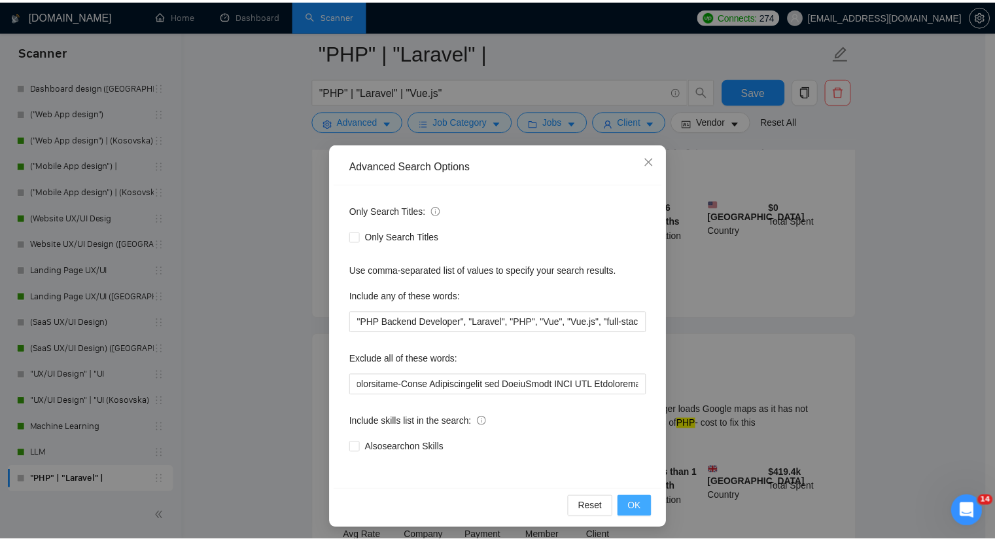
scroll to position [0, 0]
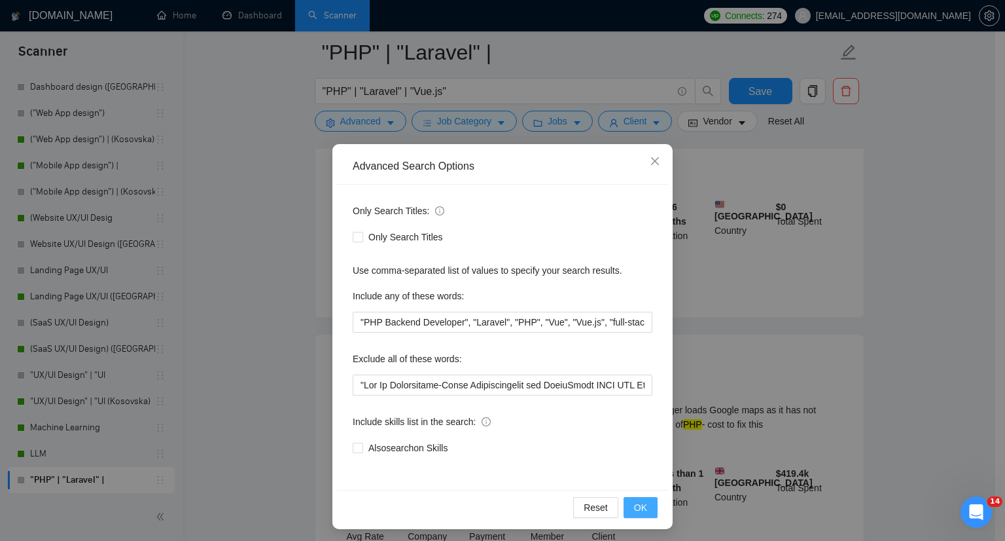
click at [630, 498] on button "OK" at bounding box center [641, 507] width 34 height 21
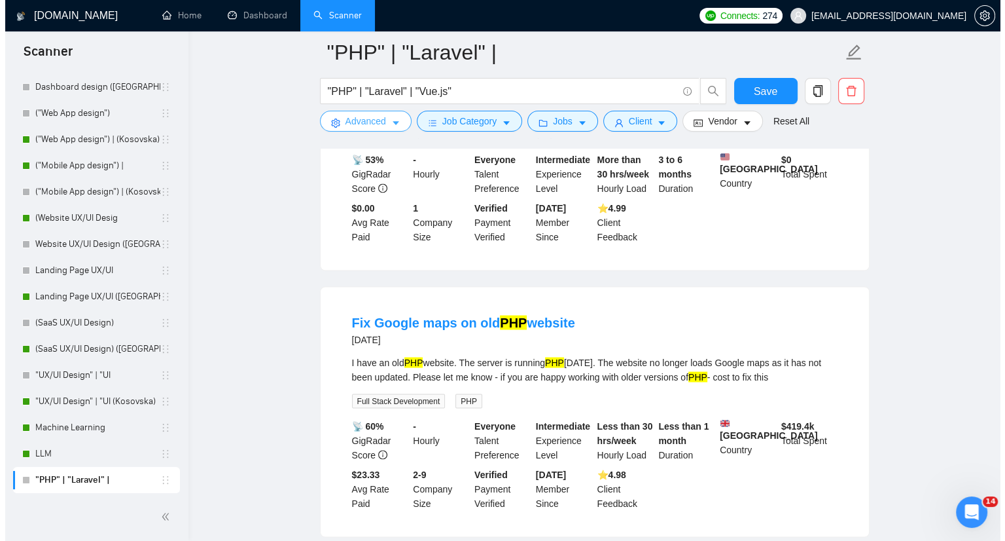
scroll to position [2291, 0]
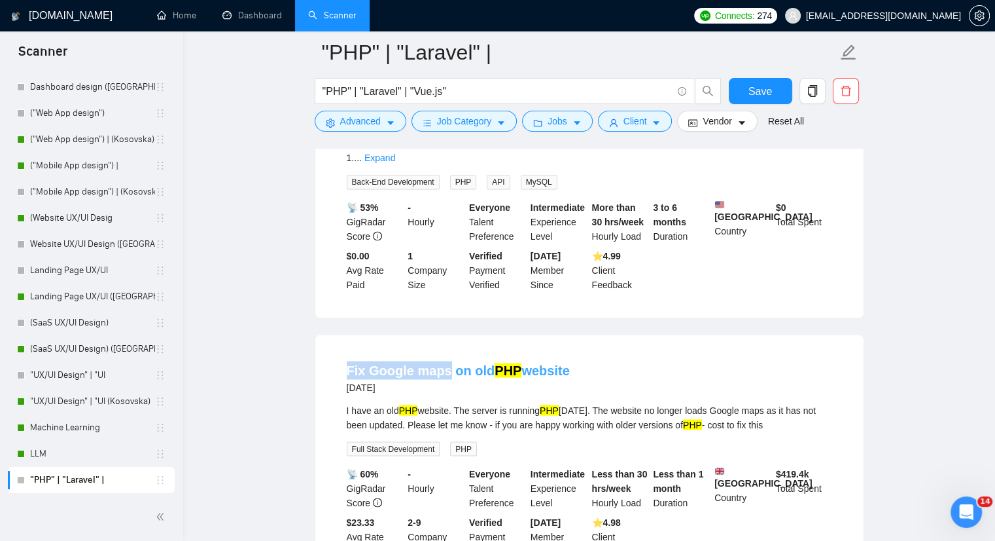
drag, startPoint x: 339, startPoint y: 294, endPoint x: 445, endPoint y: 295, distance: 106.0
click at [445, 350] on li "Fix Google maps on old PHP website [DATE] I have an old PHP website. The server…" at bounding box center [589, 459] width 517 height 218
copy link "Fix Google maps"
drag, startPoint x: 387, startPoint y: 126, endPoint x: 310, endPoint y: 196, distance: 104.3
click at [387, 126] on icon "caret-down" at bounding box center [390, 122] width 9 height 9
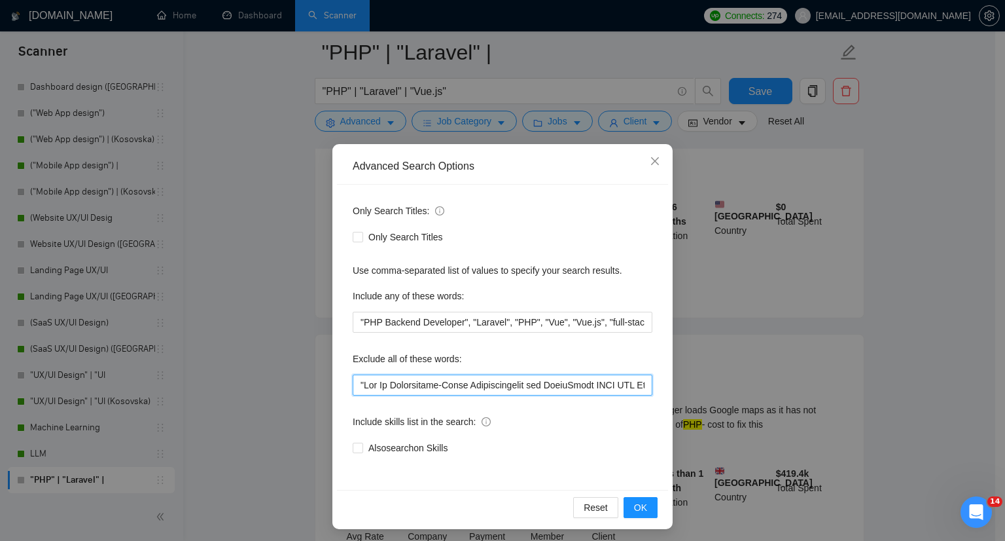
click at [353, 383] on input "text" at bounding box center [503, 384] width 300 height 21
paste input "Fix Google maps"
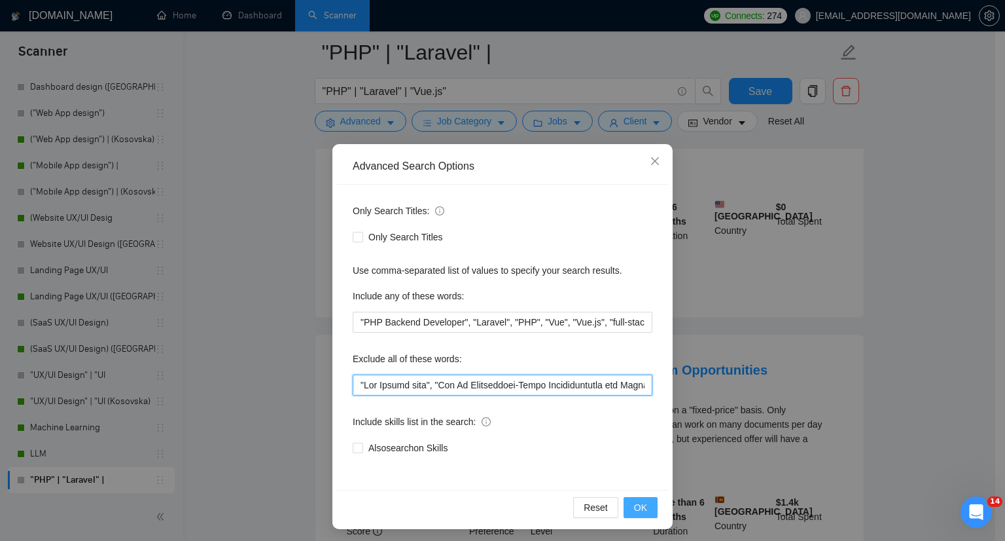
type input ""Fix Google maps", "Set Up Certificate-Based Authentication for SharePoint REST…"
click at [641, 505] on span "OK" at bounding box center [640, 507] width 13 height 14
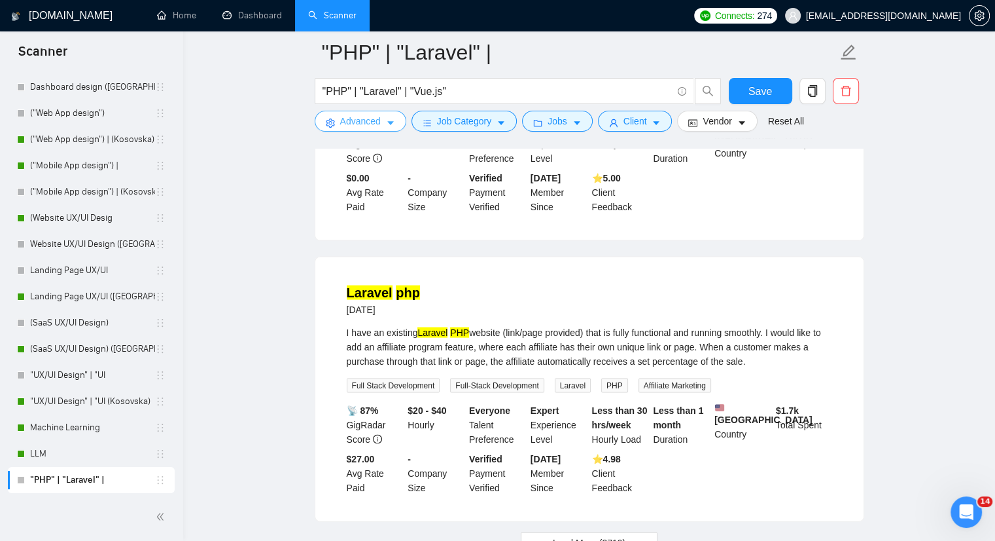
scroll to position [2688, 0]
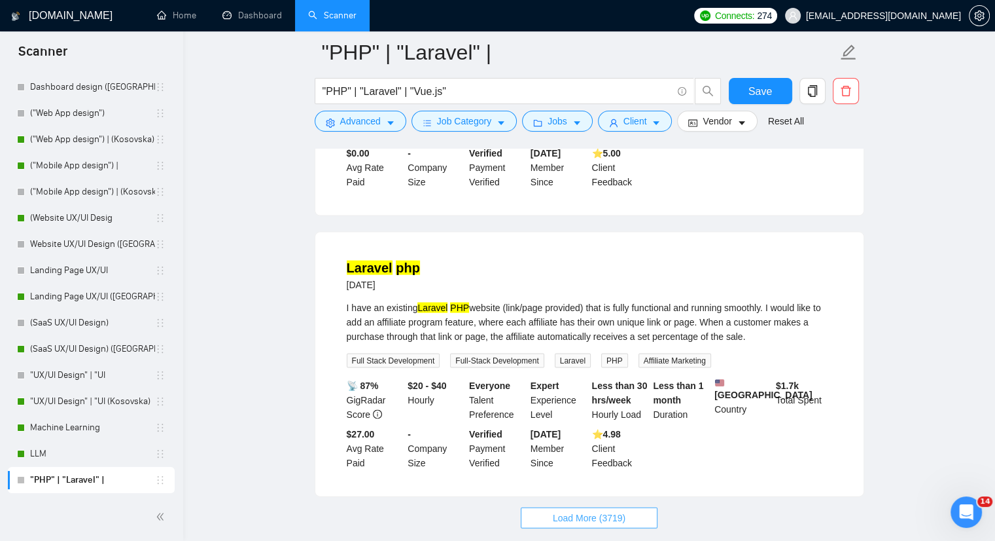
click at [593, 507] on button "Load More (3719)" at bounding box center [589, 517] width 137 height 21
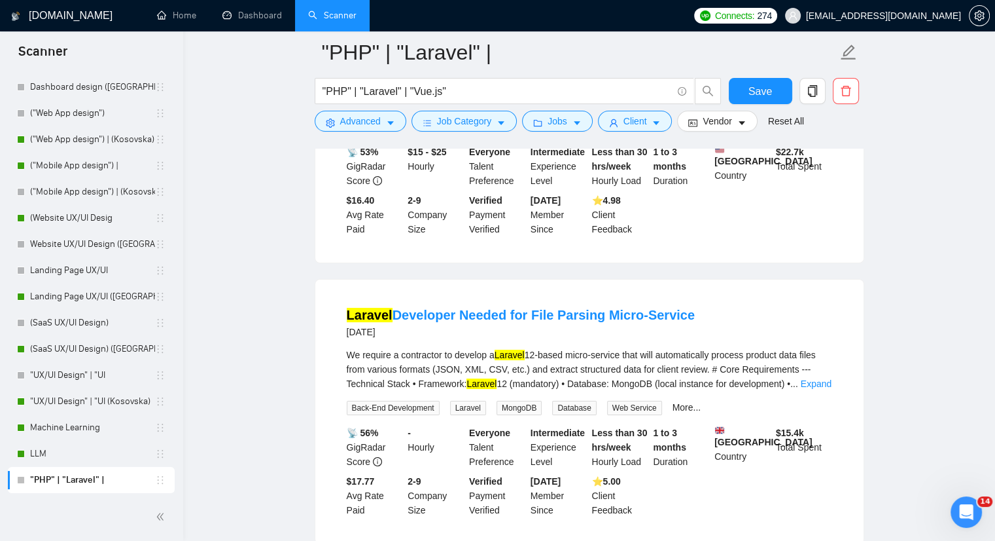
scroll to position [5044, 0]
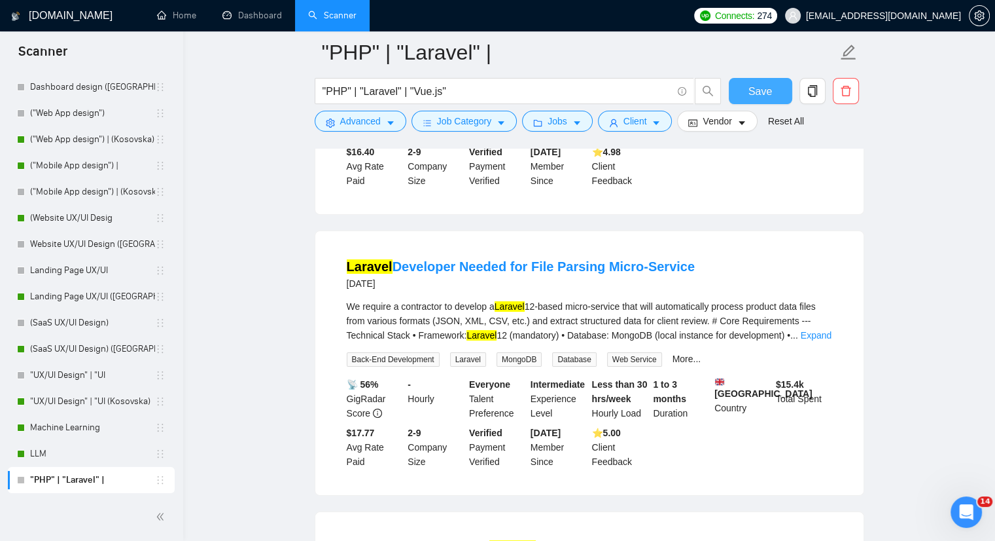
click at [749, 92] on span "Save" at bounding box center [761, 91] width 24 height 16
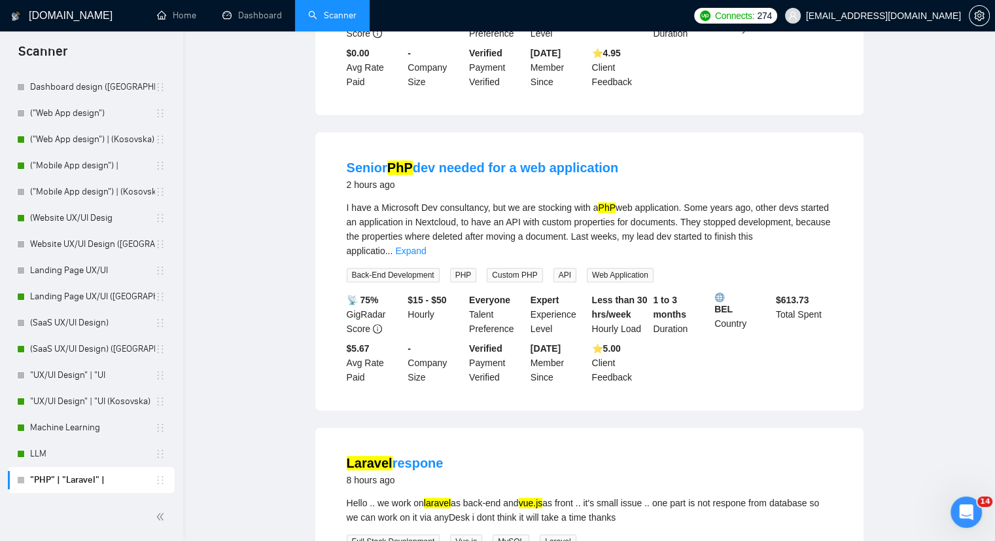
scroll to position [0, 0]
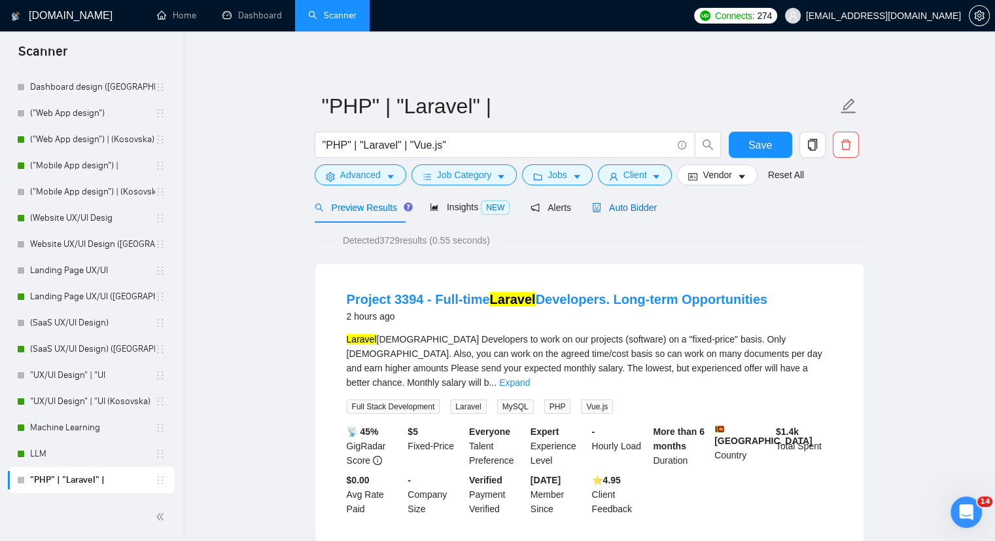
click at [625, 211] on span "Auto Bidder" at bounding box center [624, 207] width 65 height 10
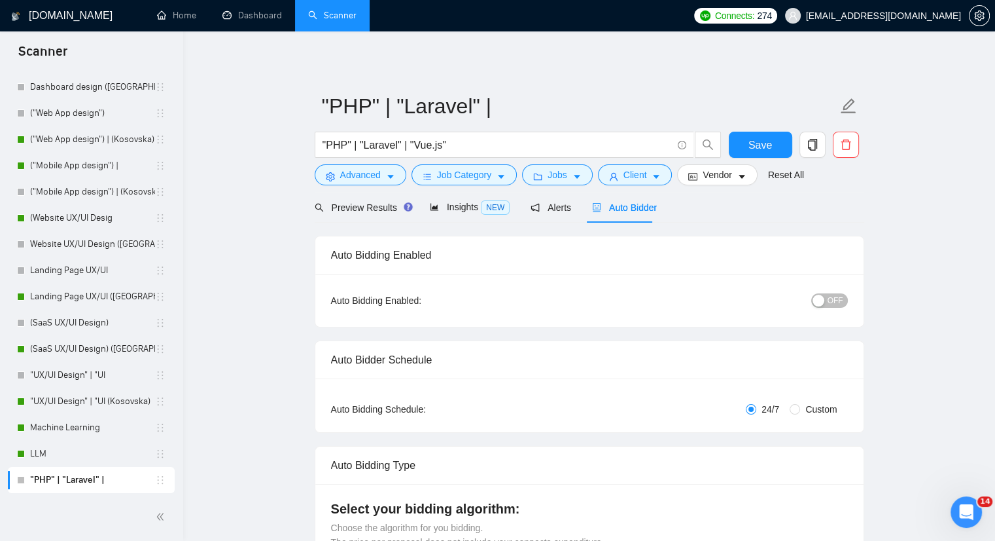
click at [836, 304] on span "OFF" at bounding box center [836, 300] width 16 height 14
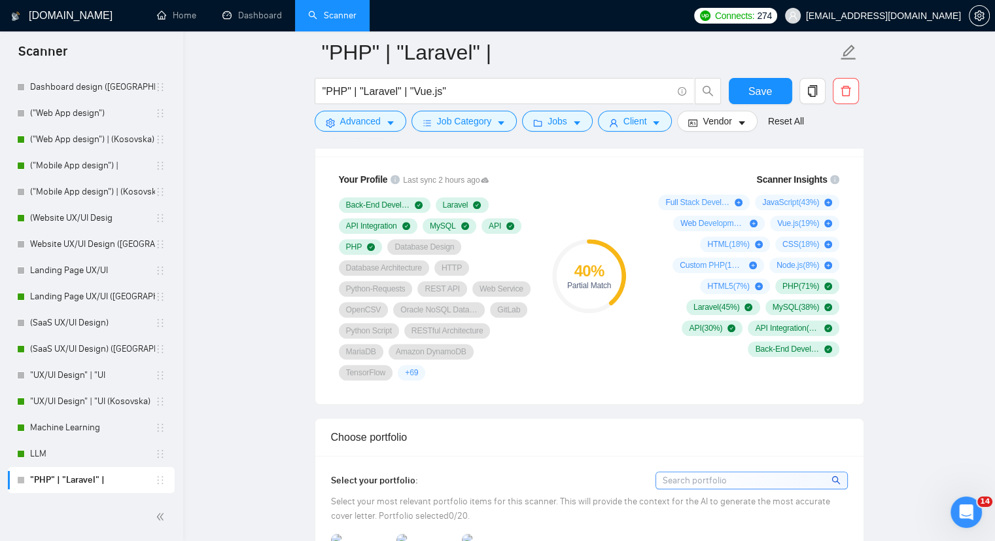
scroll to position [851, 0]
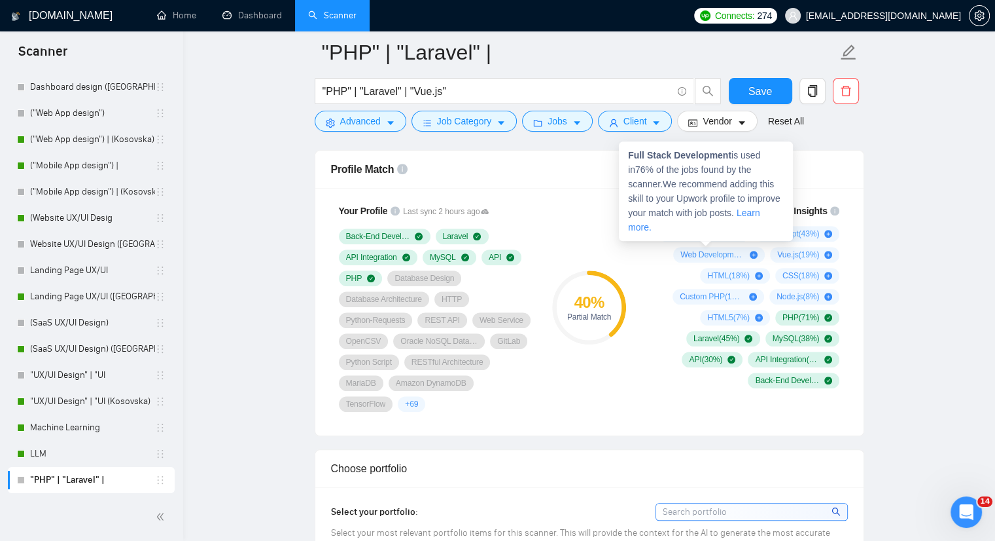
click at [741, 231] on icon "plus-circle" at bounding box center [739, 234] width 8 height 8
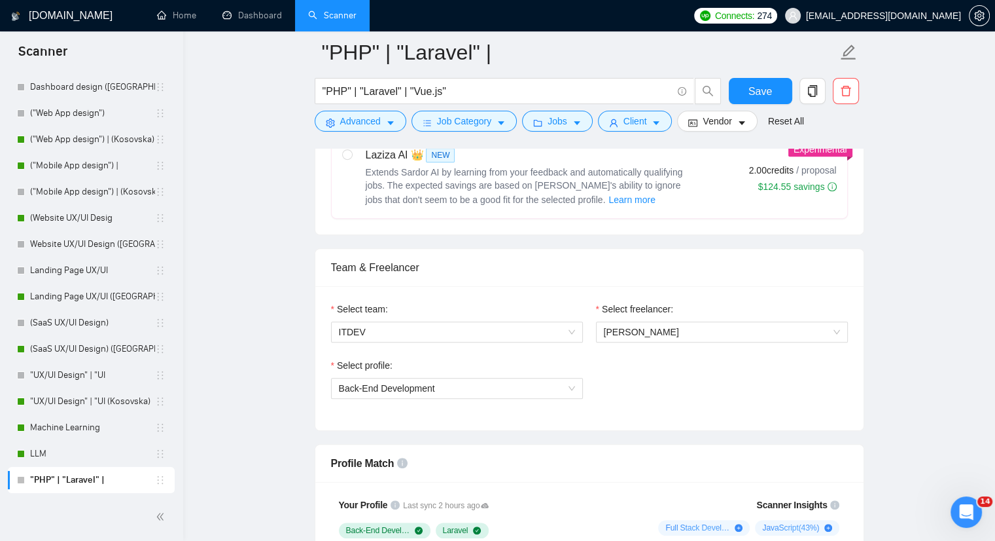
scroll to position [589, 0]
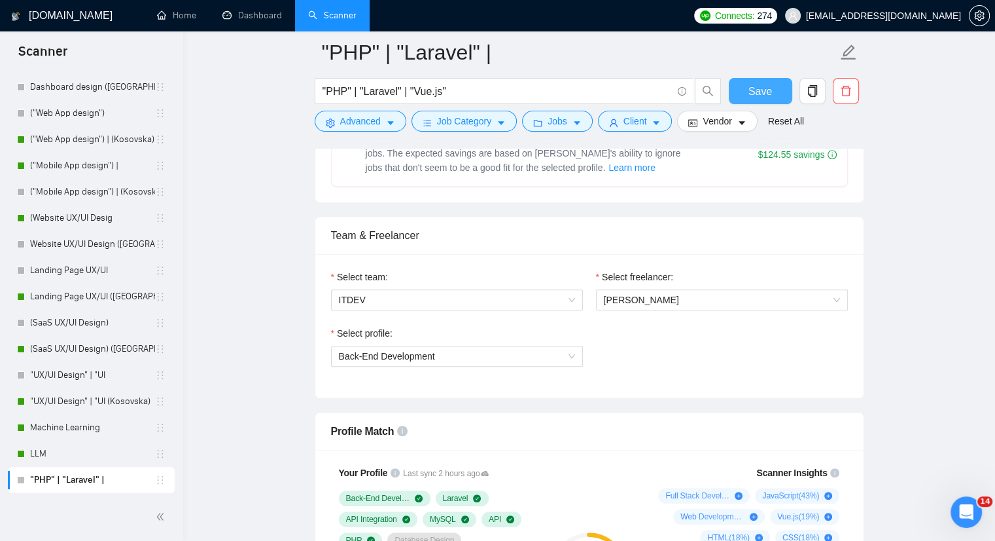
drag, startPoint x: 745, startPoint y: 88, endPoint x: 756, endPoint y: 211, distance: 124.1
click at [745, 88] on button "Save" at bounding box center [760, 91] width 63 height 26
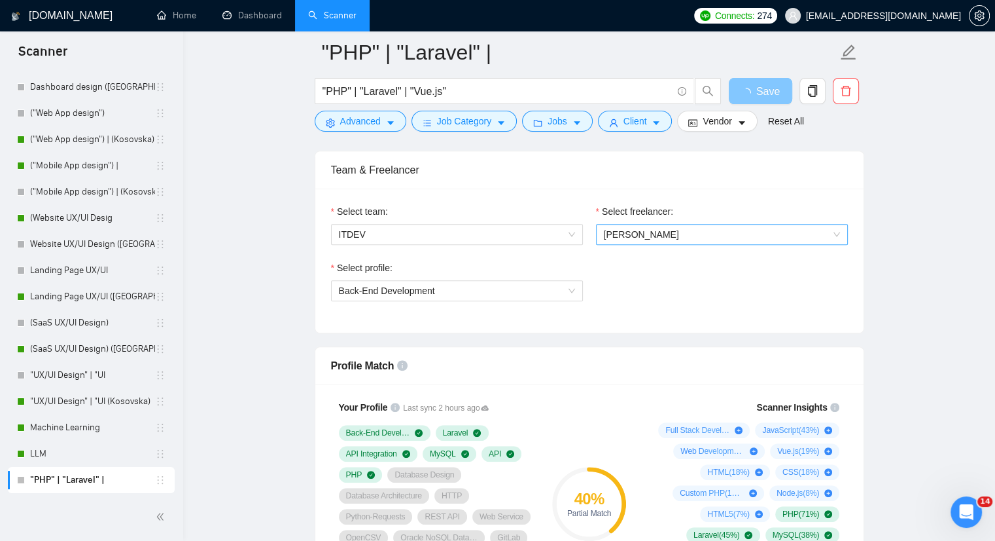
scroll to position [720, 0]
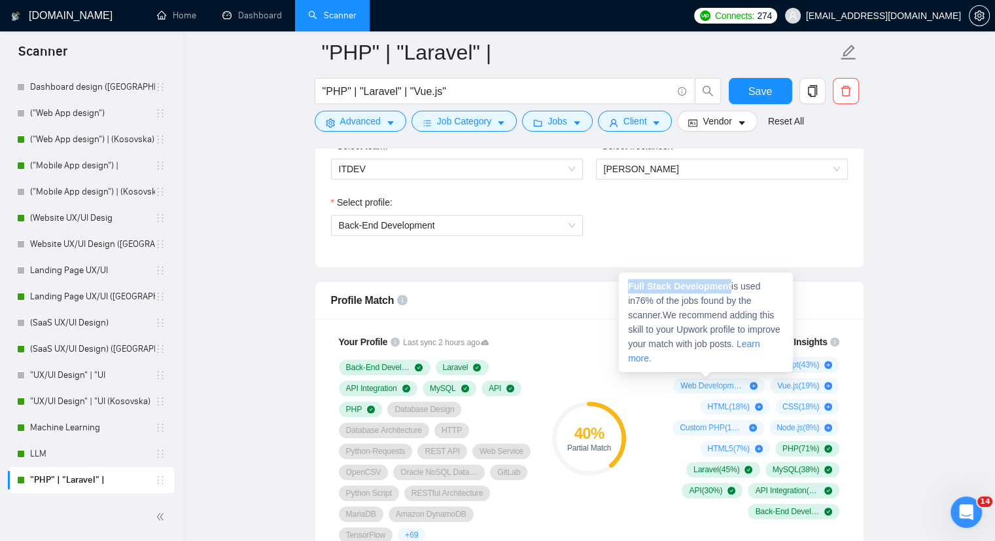
drag, startPoint x: 628, startPoint y: 285, endPoint x: 730, endPoint y: 281, distance: 102.2
click at [730, 281] on span "Full Stack Development is used in 76 % of the jobs found by the scanner. We rec…" at bounding box center [704, 322] width 152 height 82
copy strong "Full Stack Development"
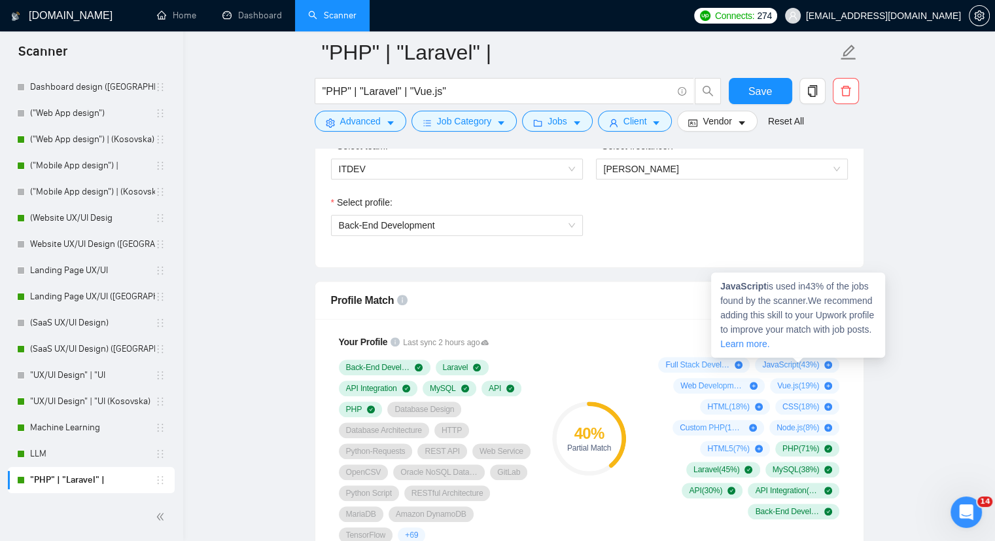
drag, startPoint x: 764, startPoint y: 363, endPoint x: 795, endPoint y: 365, distance: 30.8
click at [795, 365] on span "JavaScript ( 43 %)" at bounding box center [790, 364] width 57 height 10
drag, startPoint x: 720, startPoint y: 295, endPoint x: 746, endPoint y: 289, distance: 26.8
click at [746, 289] on div "JavaScript is used in 43 % of the jobs found by the scanner. We recommend addin…" at bounding box center [798, 314] width 174 height 85
click at [737, 288] on strong "JavaScript" at bounding box center [744, 286] width 46 height 10
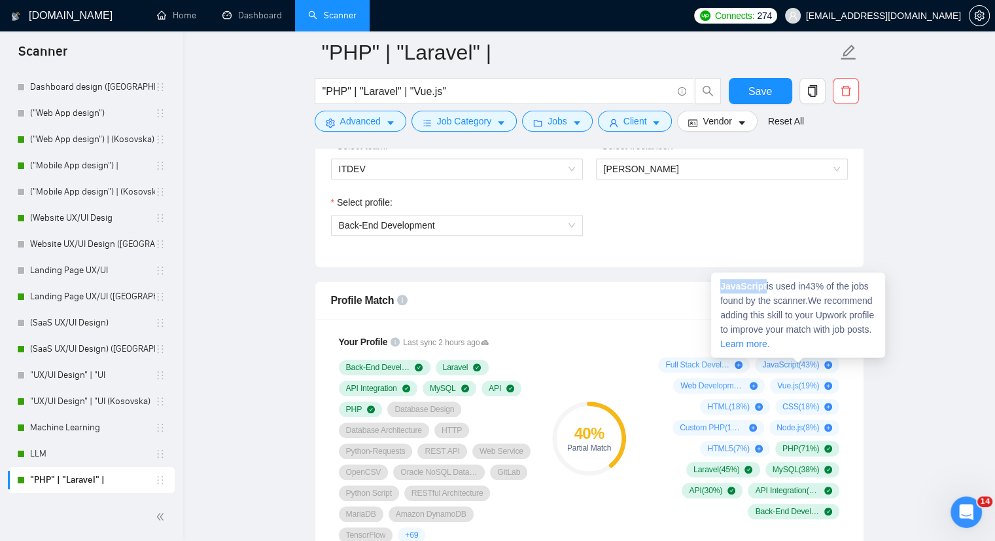
drag, startPoint x: 726, startPoint y: 287, endPoint x: 764, endPoint y: 287, distance: 38.0
click at [764, 287] on div "JavaScript is used in 43 % of the jobs found by the scanner. We recommend addin…" at bounding box center [798, 314] width 174 height 85
copy strong "JavaScript"
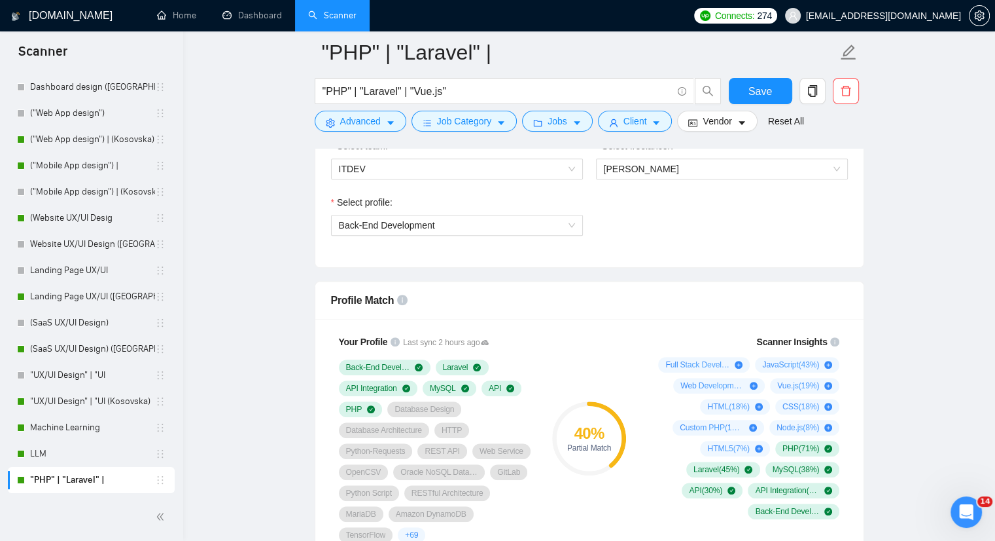
scroll to position [785, 0]
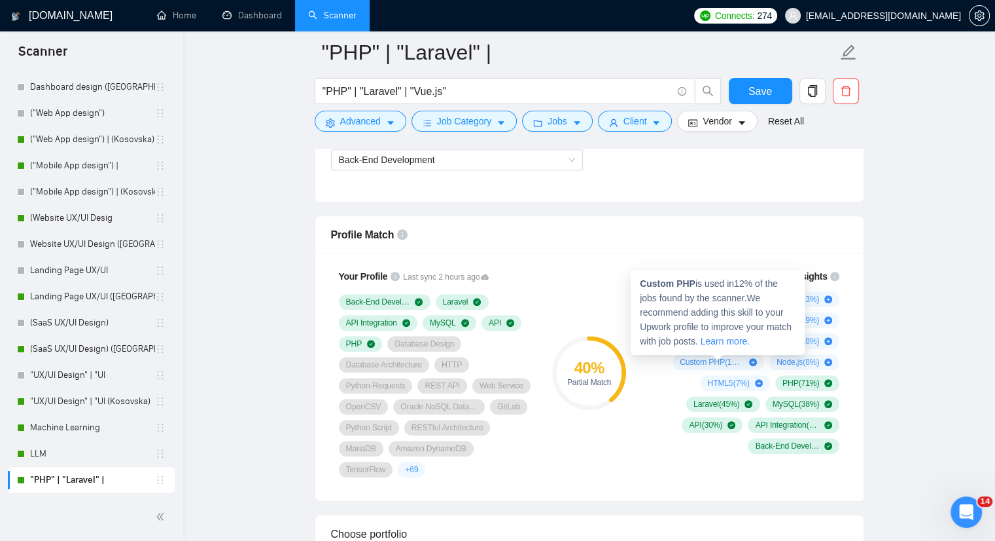
click at [677, 360] on div "Custom PHP ( 12 %)" at bounding box center [719, 362] width 92 height 16
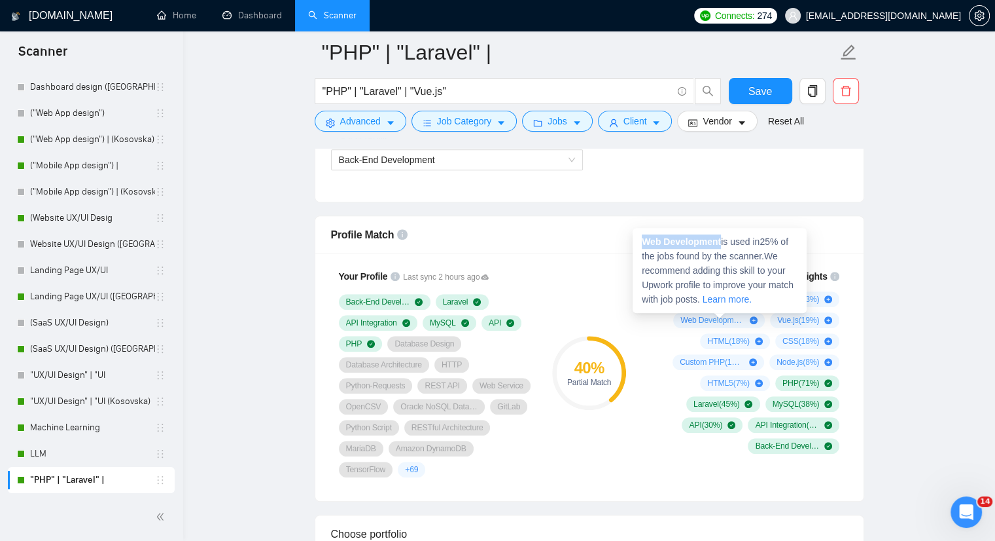
drag, startPoint x: 638, startPoint y: 243, endPoint x: 721, endPoint y: 241, distance: 83.2
click at [721, 241] on div "Web Development is used in 25 % of the jobs found by the scanner. We recommend …" at bounding box center [720, 270] width 174 height 85
copy strong "Web Development"
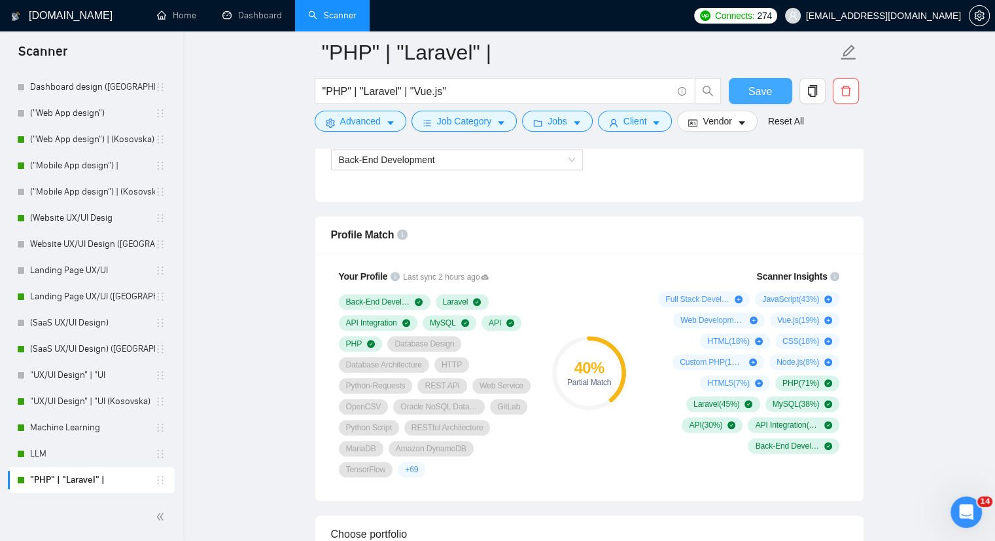
click at [757, 90] on span "Save" at bounding box center [761, 91] width 24 height 16
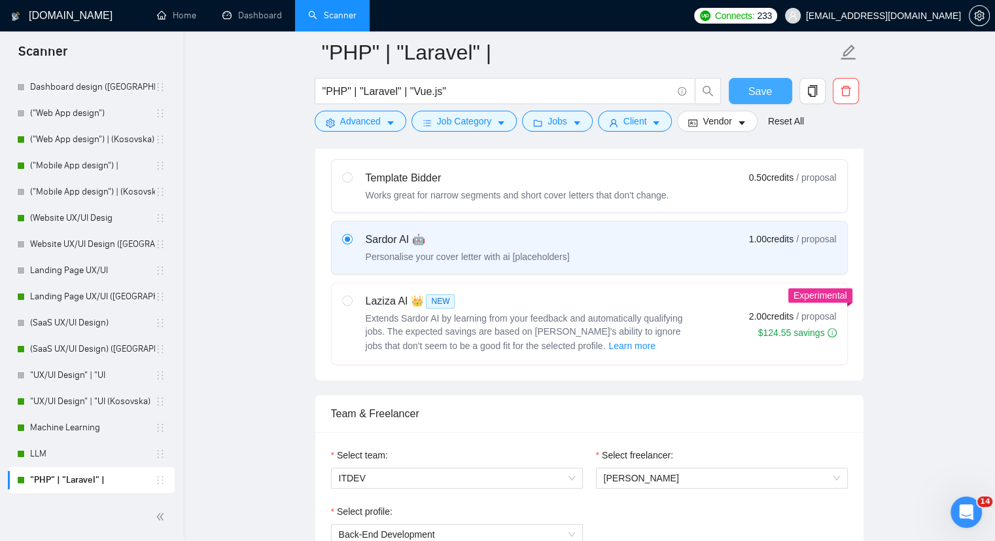
scroll to position [393, 0]
